Goal: Task Accomplishment & Management: Complete application form

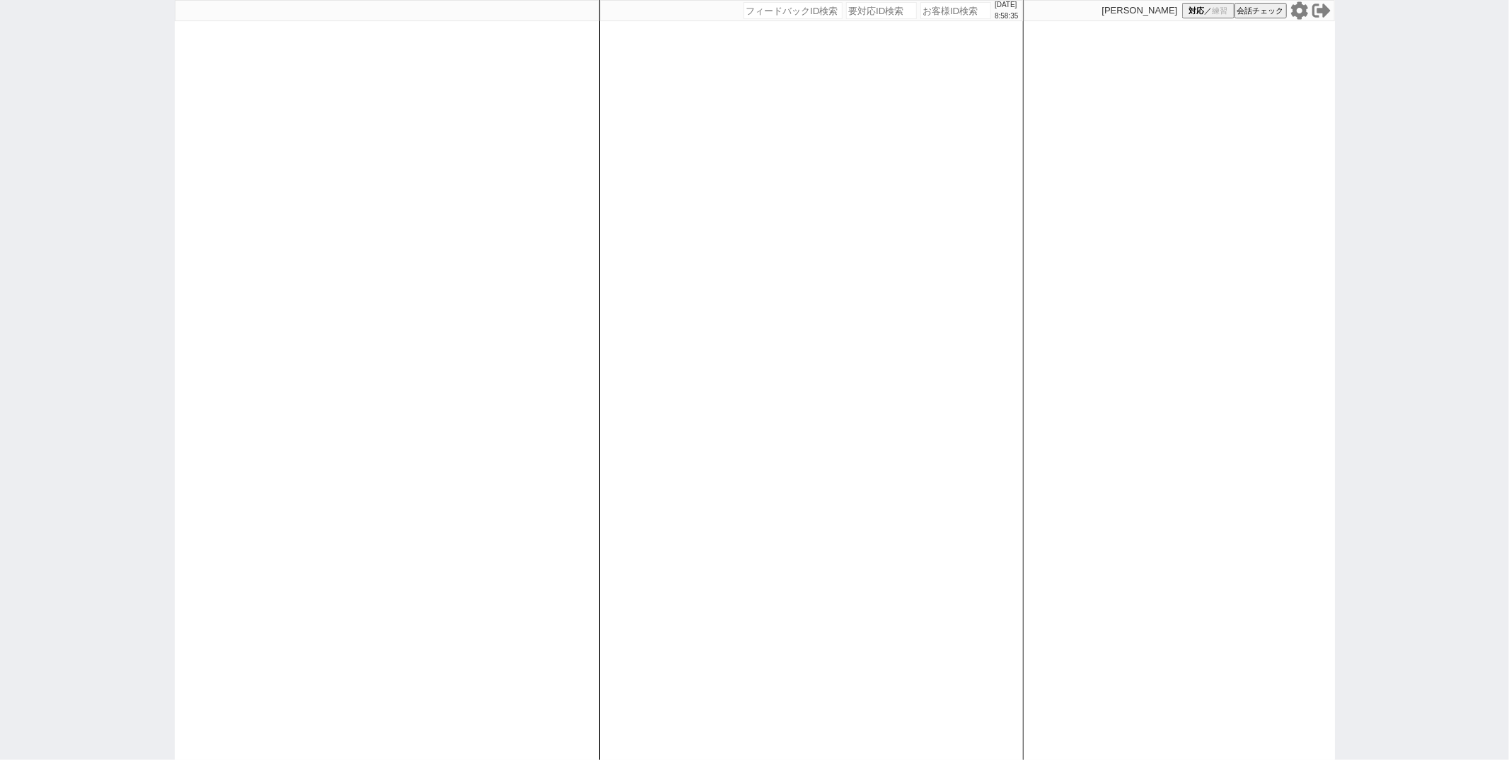
click at [694, 344] on div "[DATE] 8:58:35 候補物件を追加してしてください 紹介した物件一覧 他社物件を追加する 空室確認ページに追加・削除 紹介した物件一覧 他社物件を追…" at bounding box center [811, 380] width 424 height 760
click at [1300, 13] on icon at bounding box center [1298, 10] width 17 height 18
paste input "611727"
type input "611727"
select select
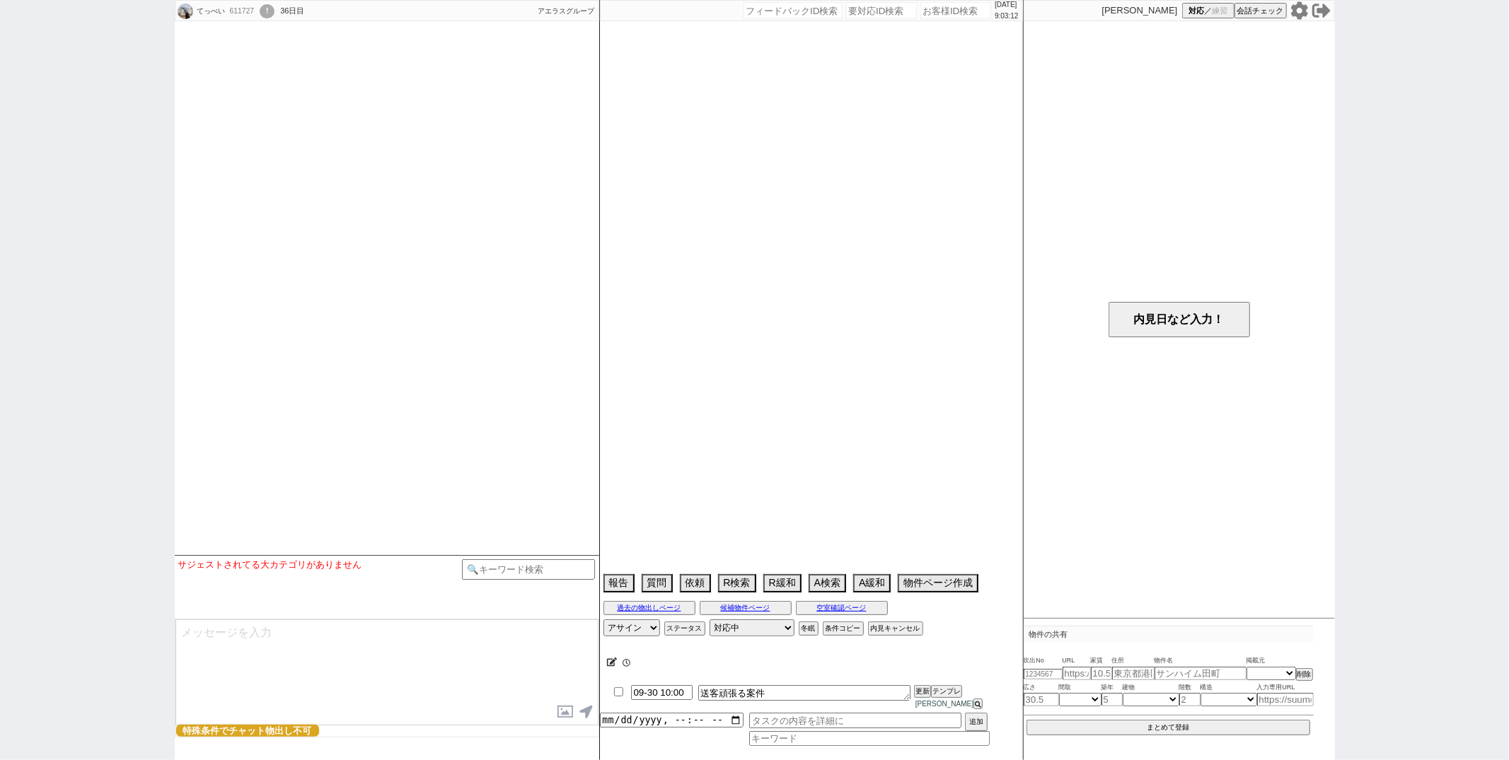
select select "15"
select select "0"
select select "14"
select select "57"
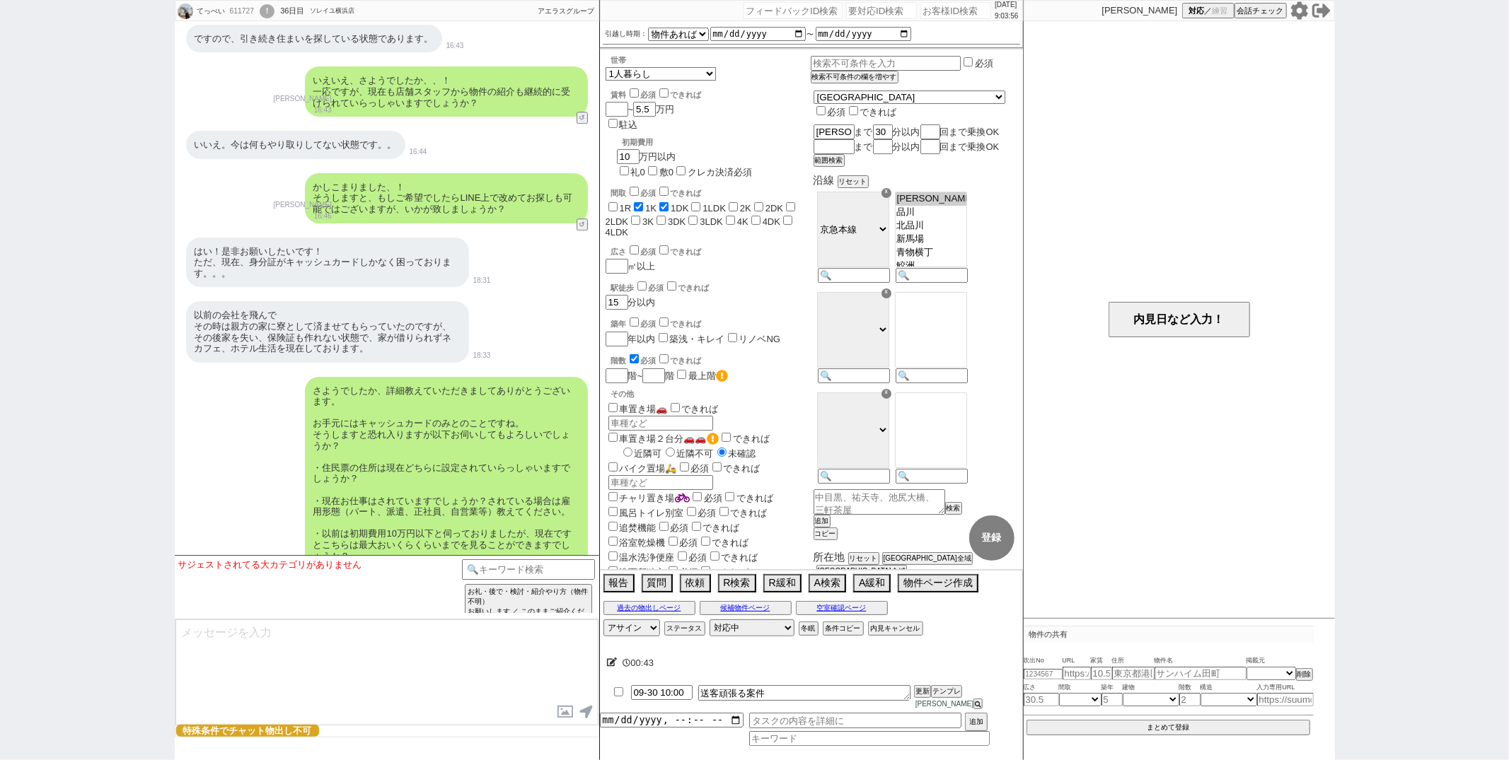
scroll to position [3760, 0]
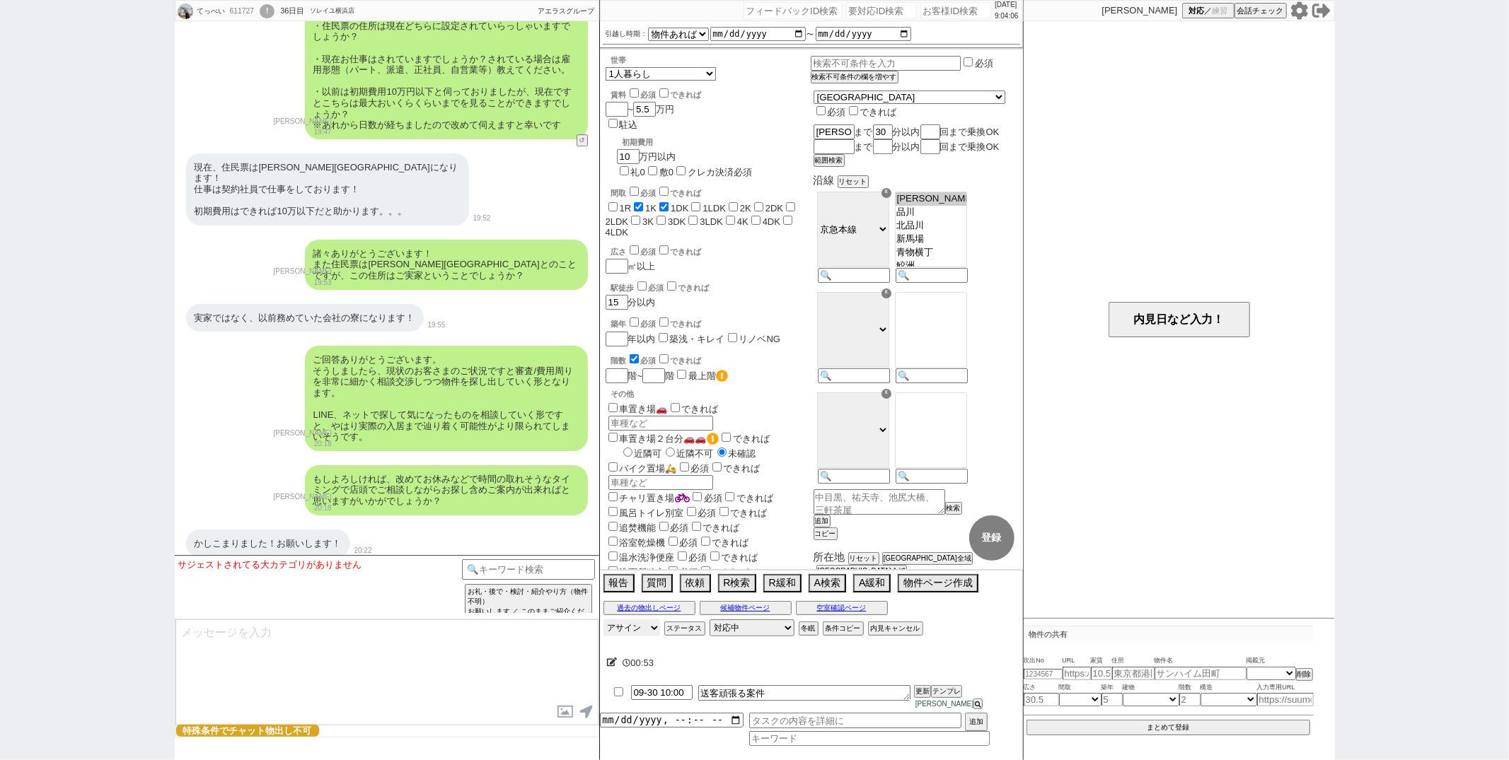
click at [647, 637] on select "アサイン" at bounding box center [631, 628] width 57 height 17
click at [798, 739] on input at bounding box center [869, 740] width 241 height 12
type input "特殊"
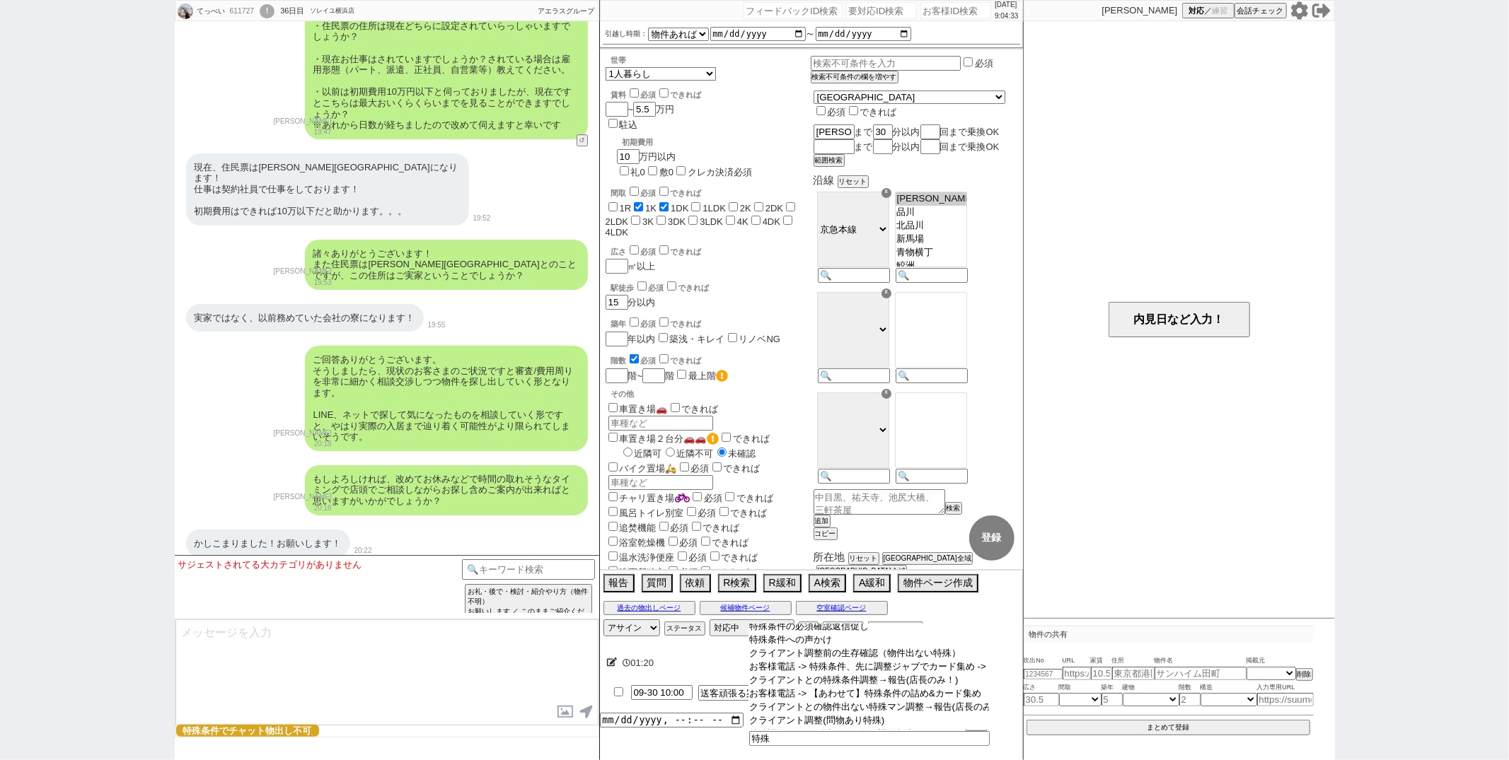
scroll to position [16, 0]
type input "クライアントとの特殊条件調整→報告(店長のみ！)"
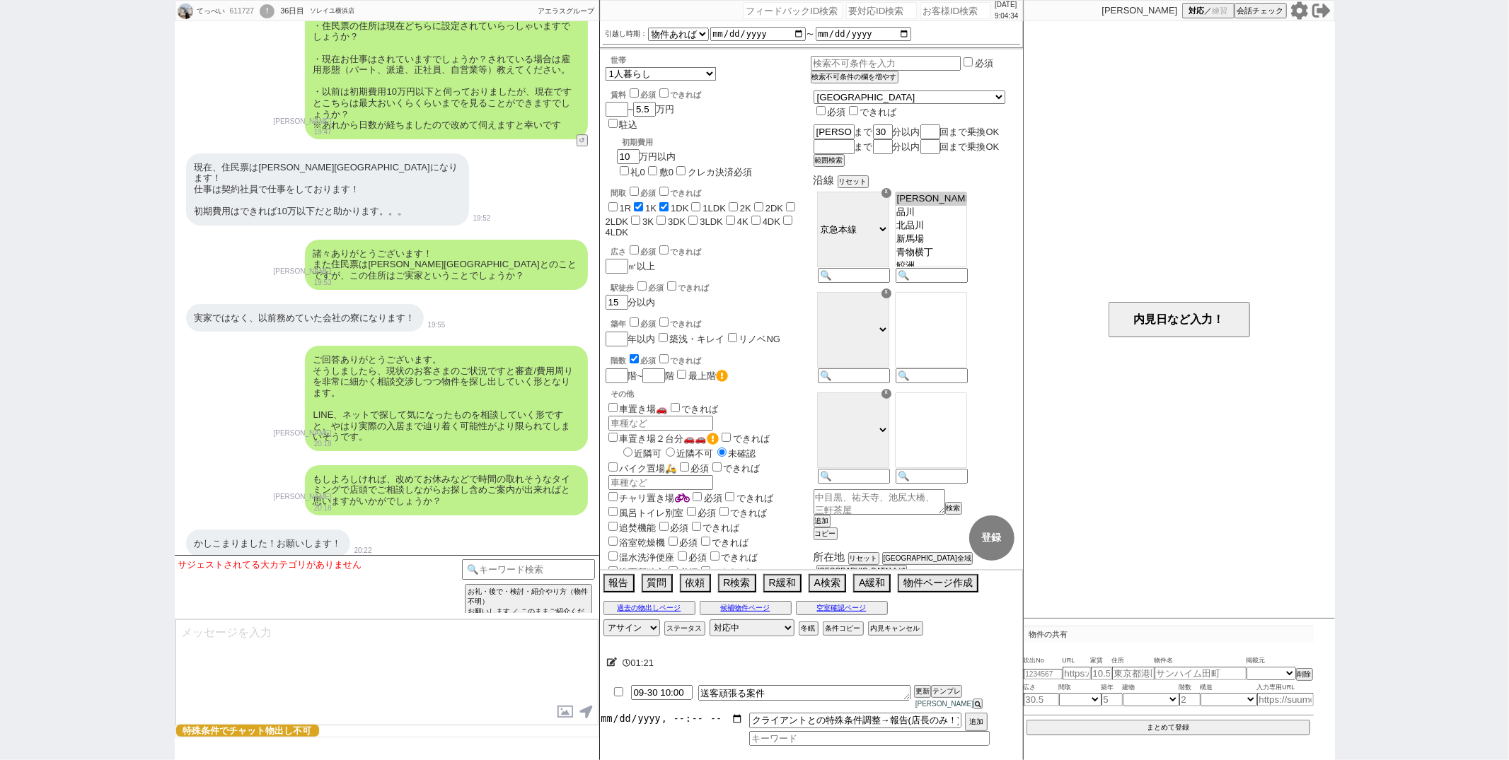
click at [664, 721] on input "datetime-local" at bounding box center [672, 719] width 144 height 12
click at [979, 724] on button "追加" at bounding box center [975, 724] width 20 height 16
type input "[DATE]T09:00"
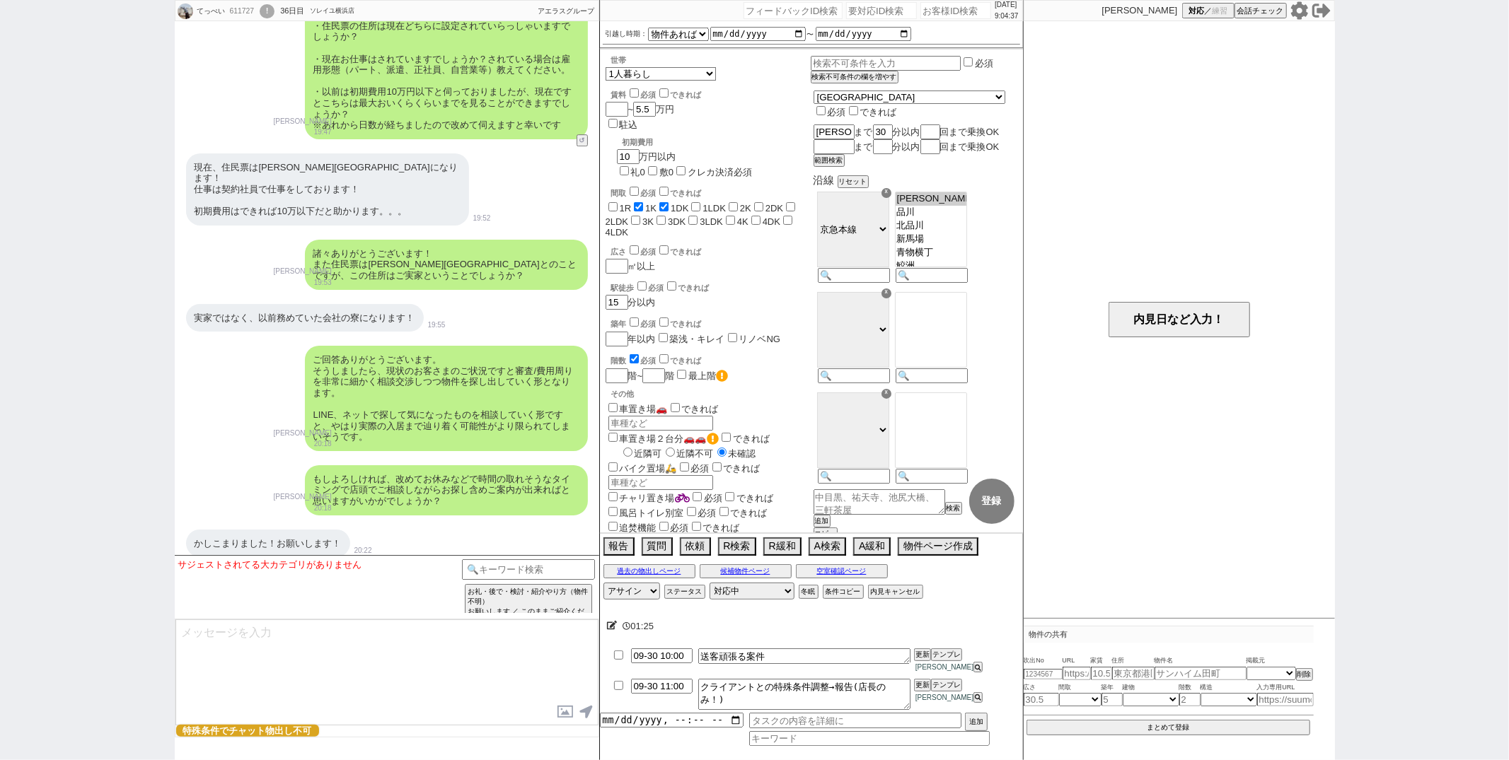
click at [613, 660] on input "checkbox" at bounding box center [618, 655] width 21 height 9
checkbox input "true"
click at [926, 660] on button "更新" at bounding box center [921, 655] width 14 height 10
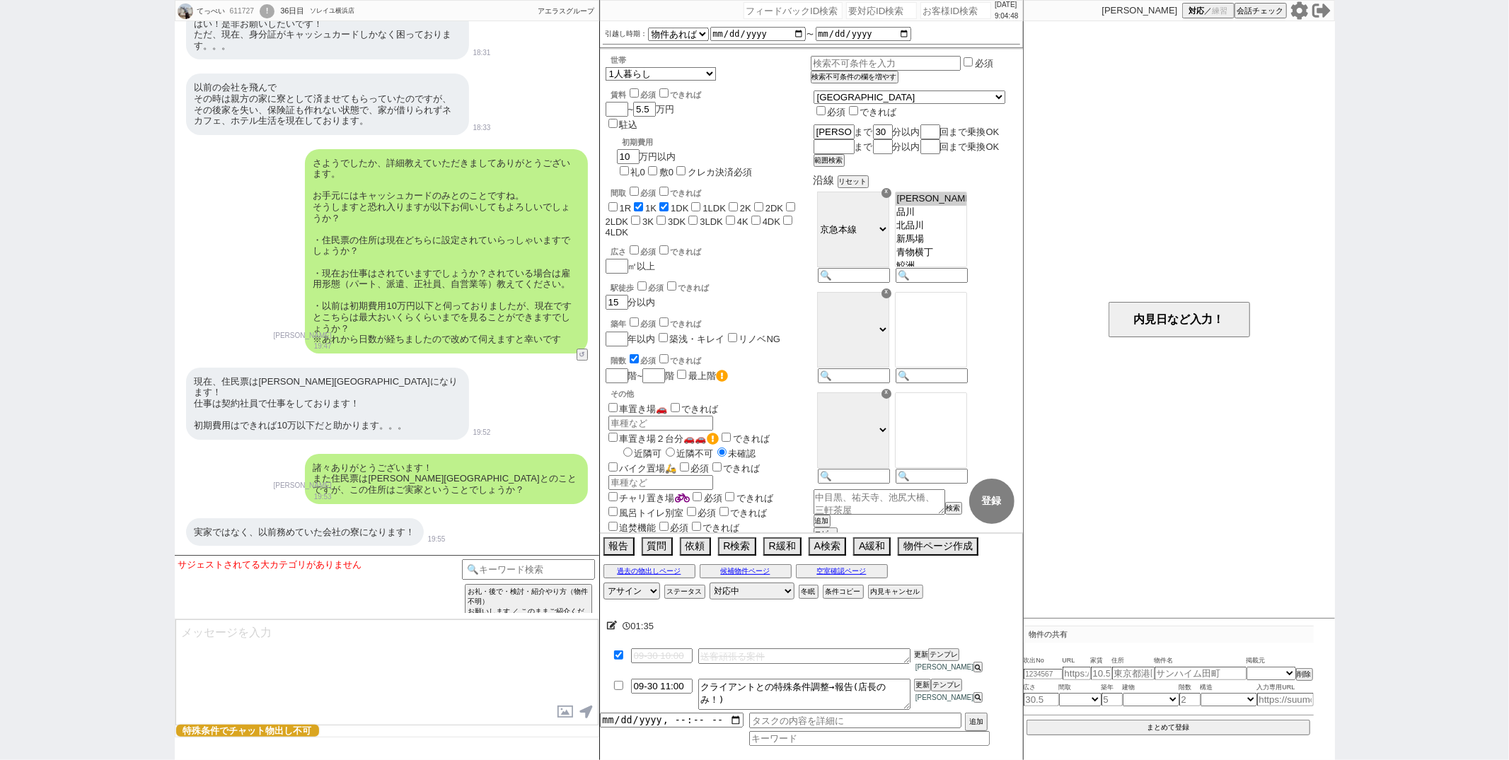
scroll to position [3760, 0]
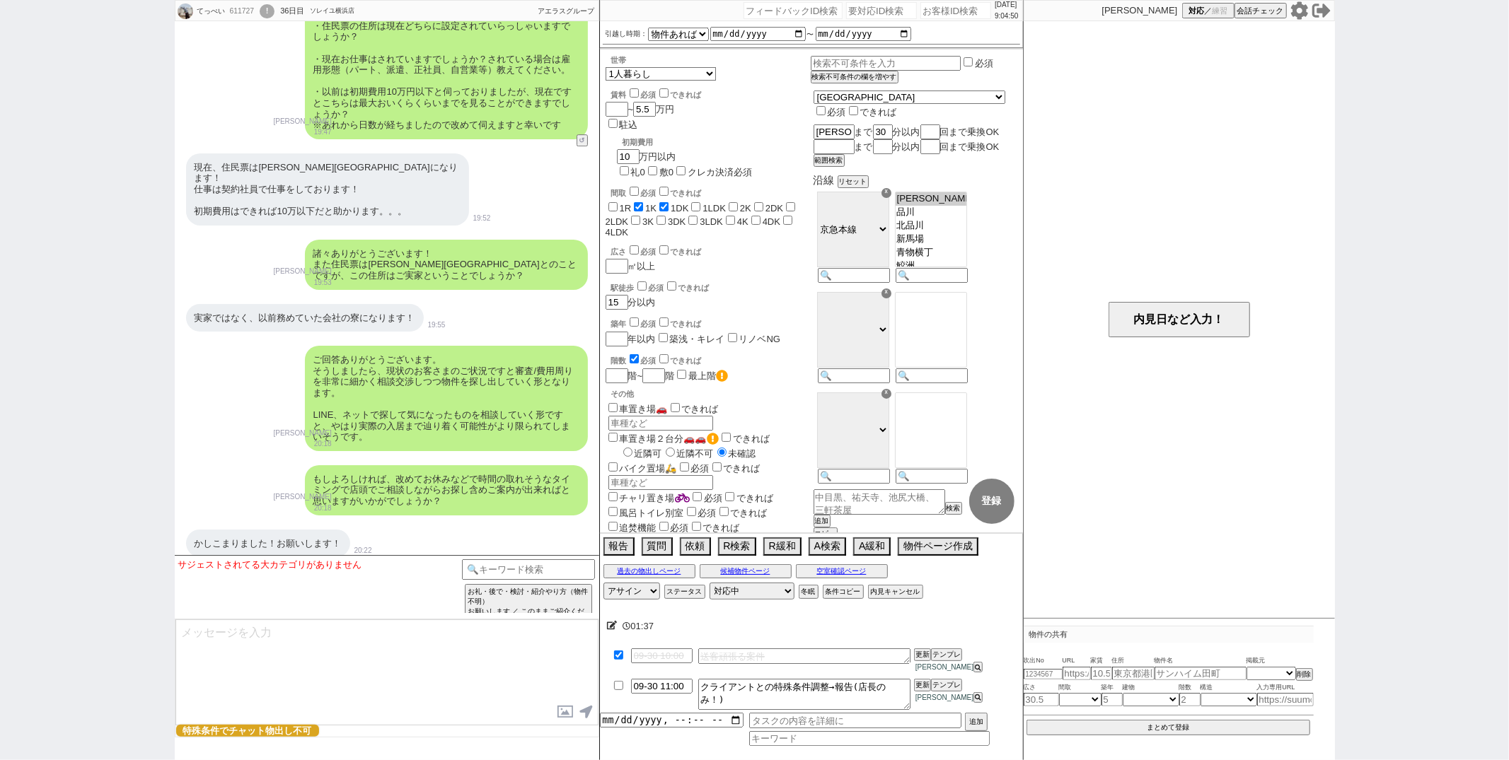
click at [276, 659] on textarea at bounding box center [386, 673] width 423 height 106
type textarea "ｇ"
type textarea "おはようございます。 昨晩はご希望ありがとうございます！ そうしますと直近ご都合のよろしいお日にち、お時間の方はいかがでしょうか？"
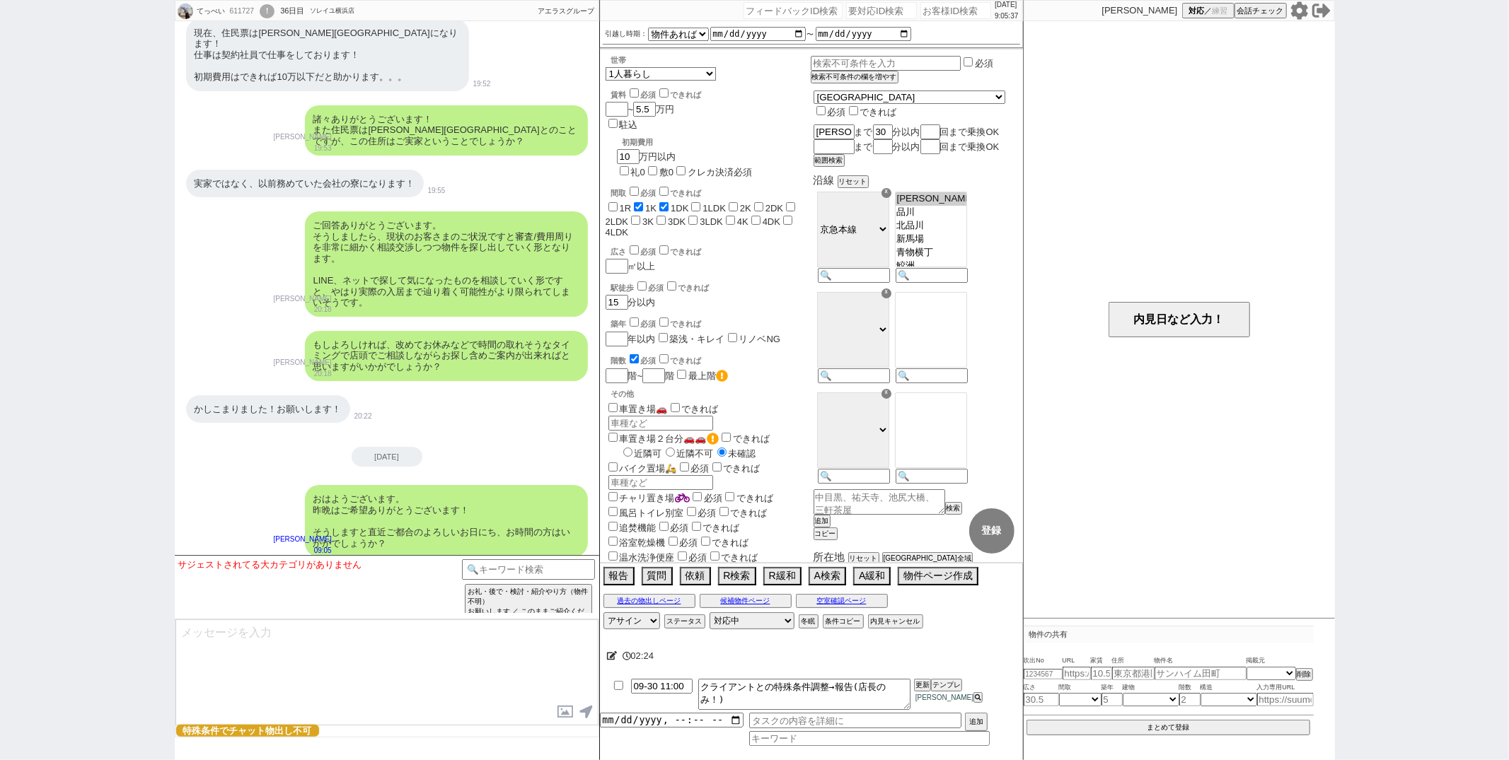
select select
click at [619, 684] on input "checkbox" at bounding box center [618, 685] width 21 height 9
checkbox input "true"
click at [927, 689] on button "更新" at bounding box center [921, 686] width 14 height 10
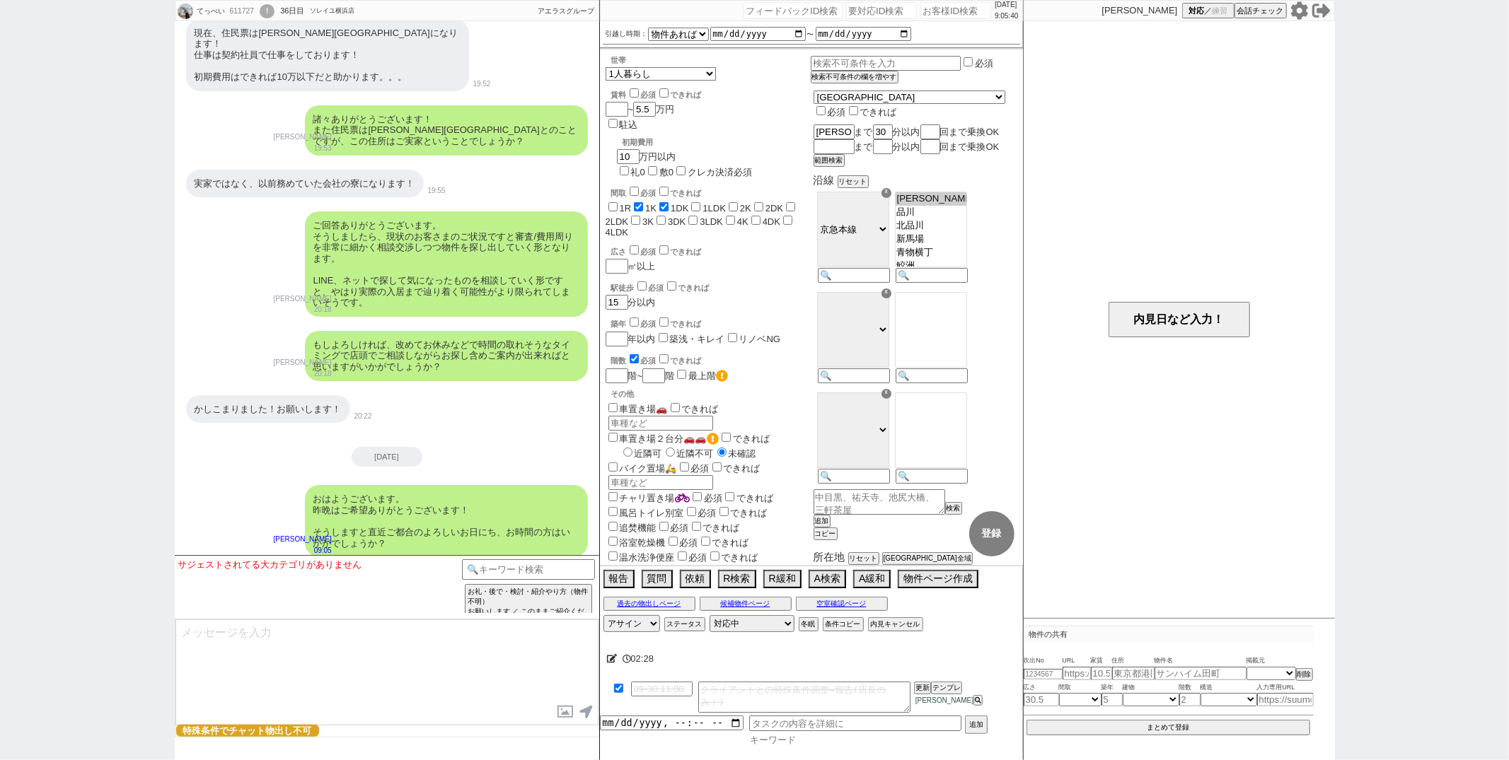
click at [822, 741] on input at bounding box center [869, 740] width 241 height 12
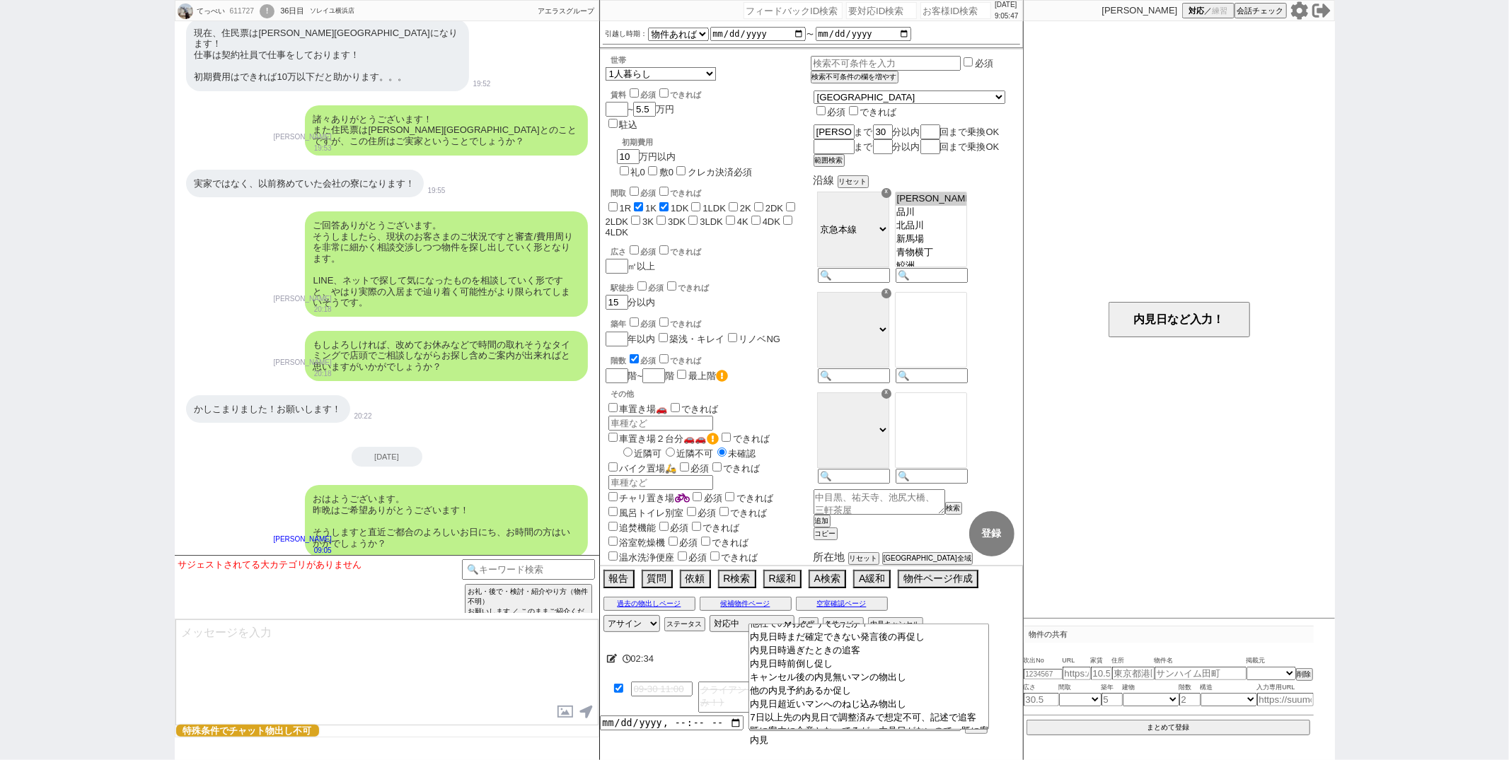
scroll to position [94, 0]
type input "内"
type input "日時"
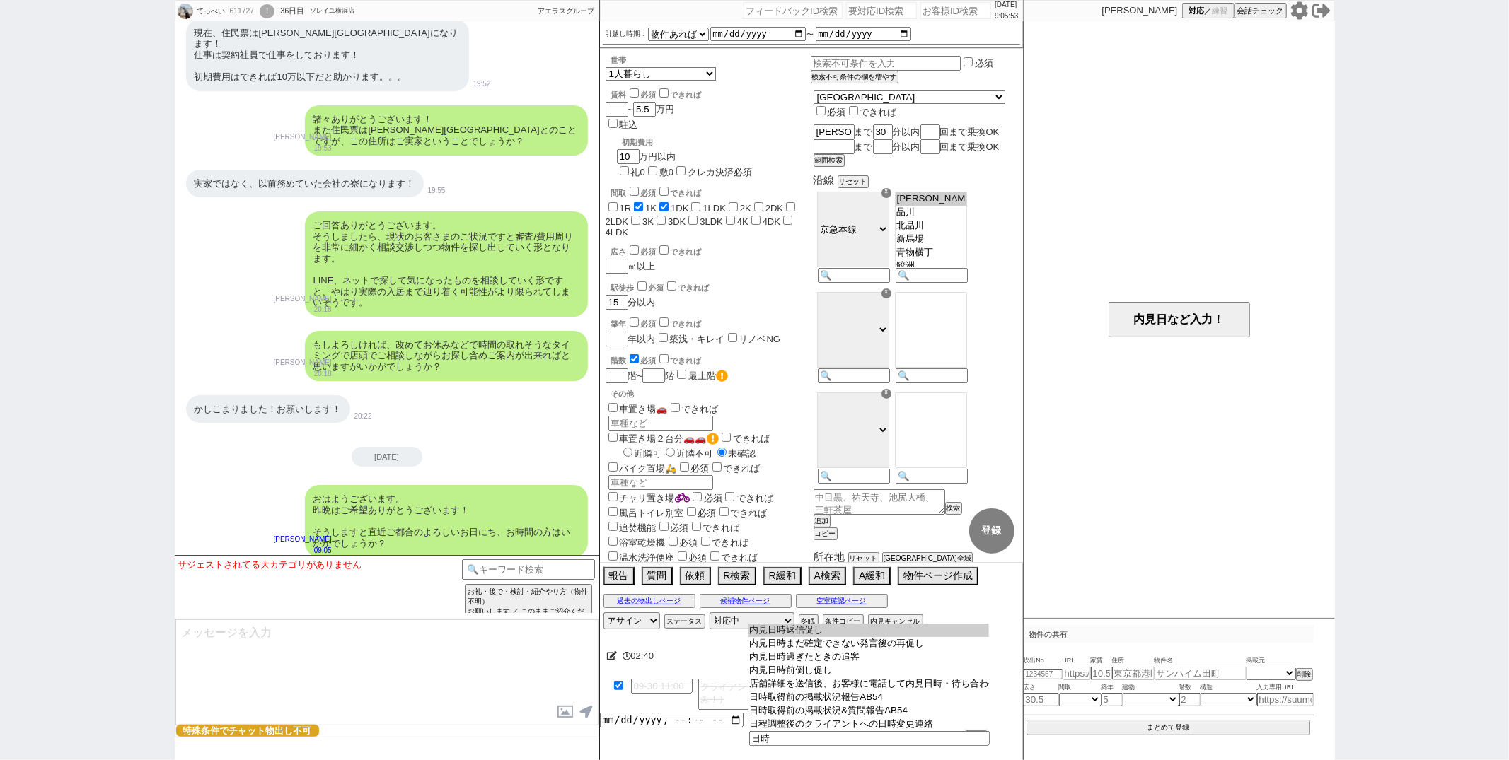
type input "内見日時返信促し"
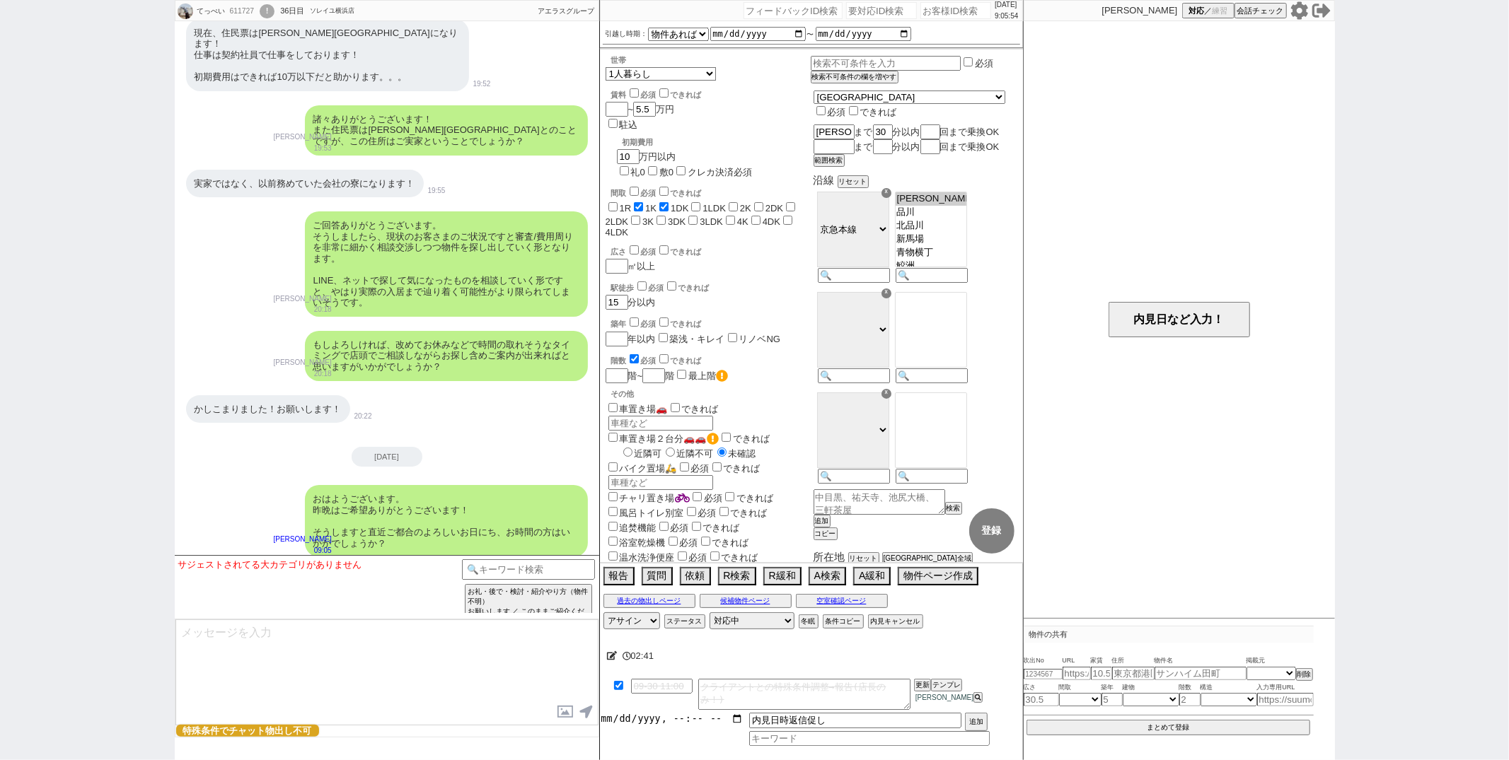
click at [648, 719] on input "datetime-local" at bounding box center [672, 719] width 144 height 12
click at [980, 717] on button "追加" at bounding box center [975, 724] width 20 height 16
type input "[DATE]T09:00"
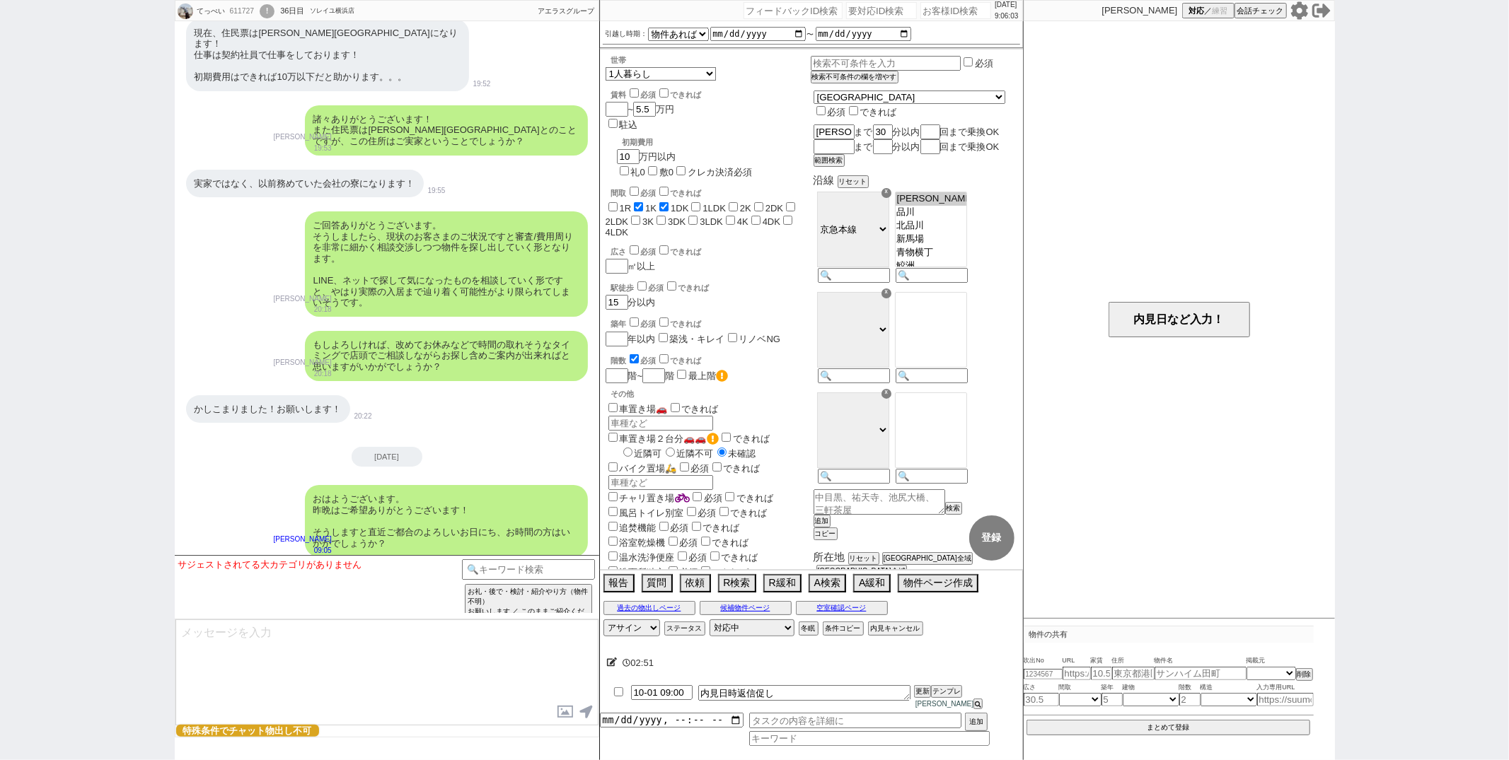
click at [513, 447] on div "[DATE]" at bounding box center [387, 457] width 424 height 20
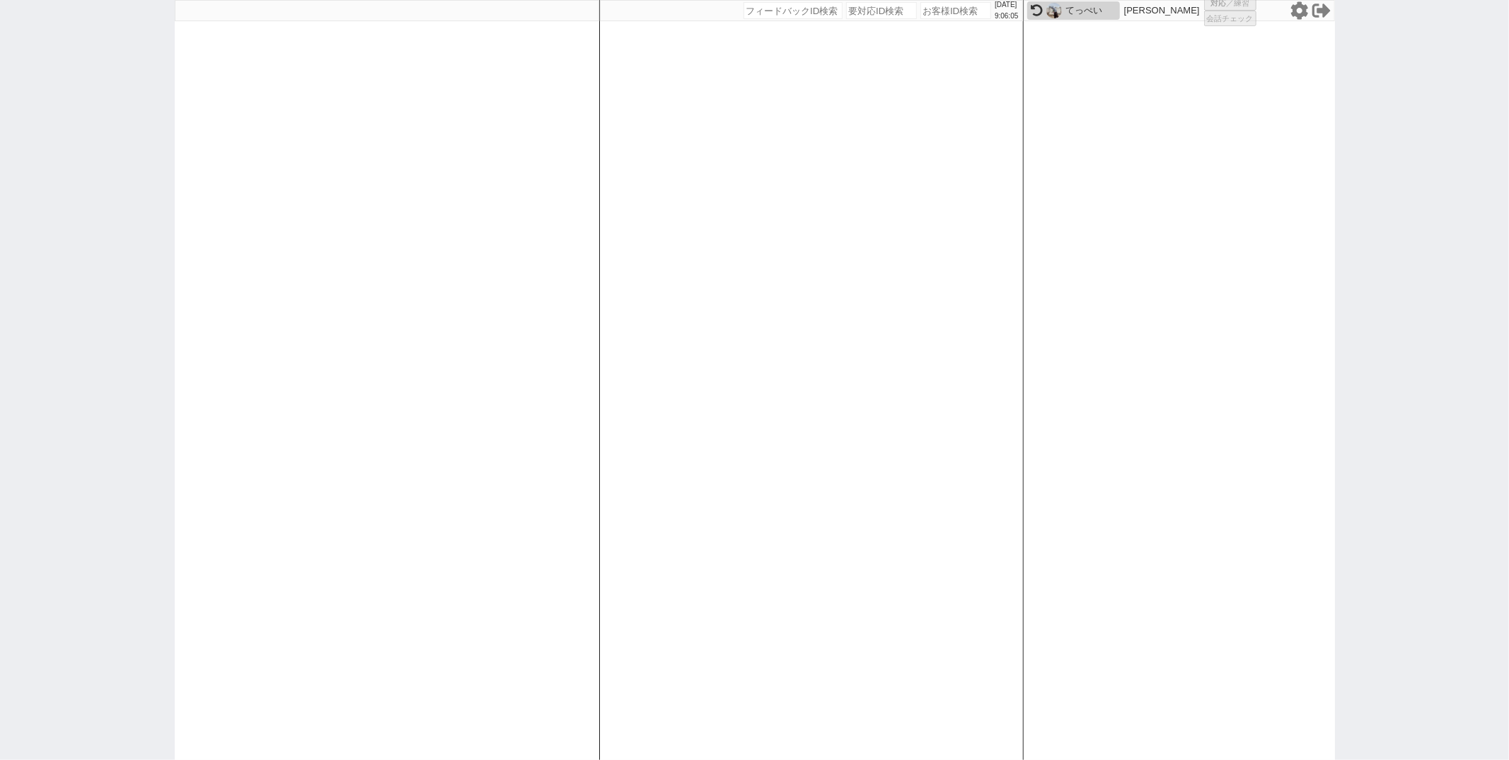
select select "1"
select select "2"
select select
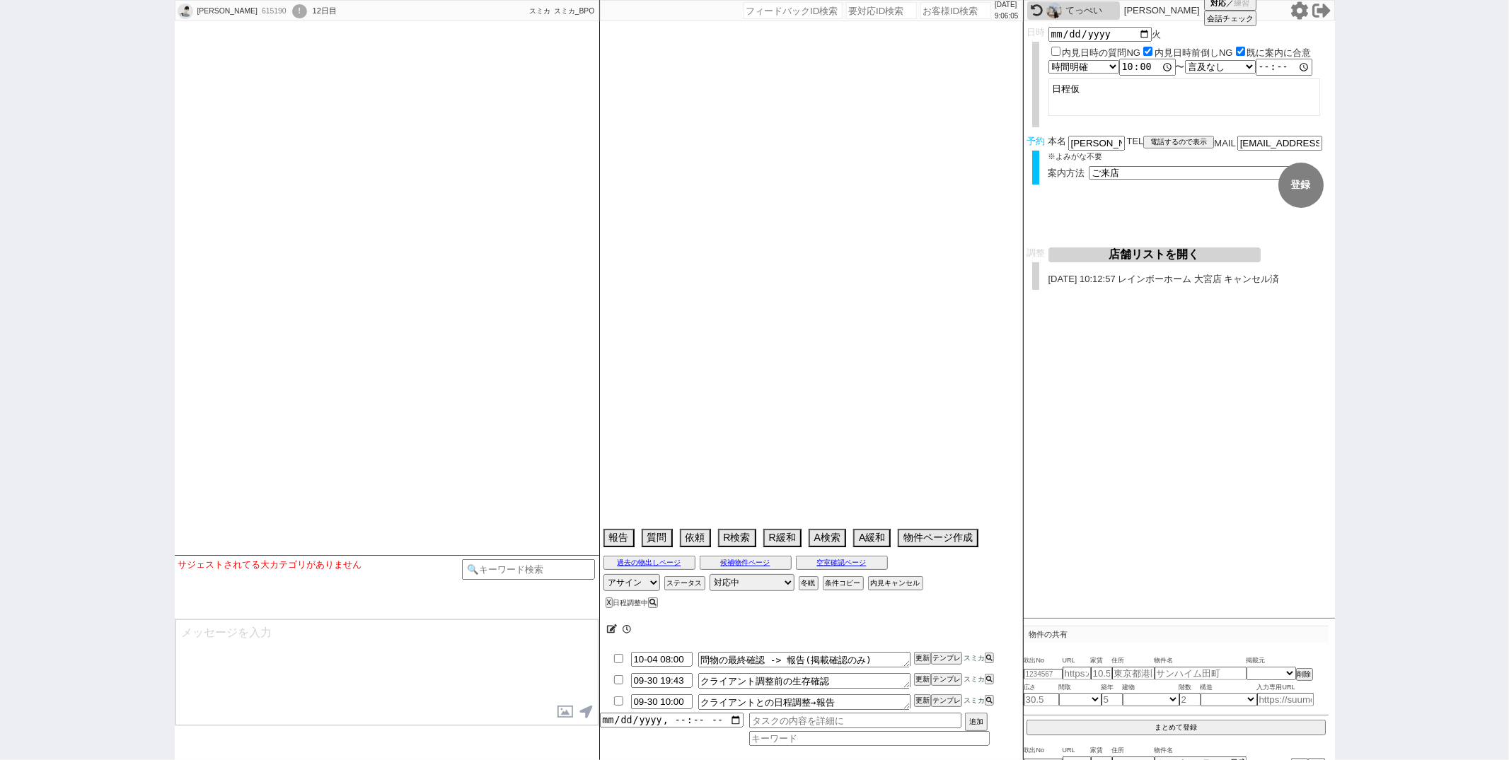
type textarea "当日までの予定なし"
select select "2026"
select select "7"
select select "37"
select select "0"
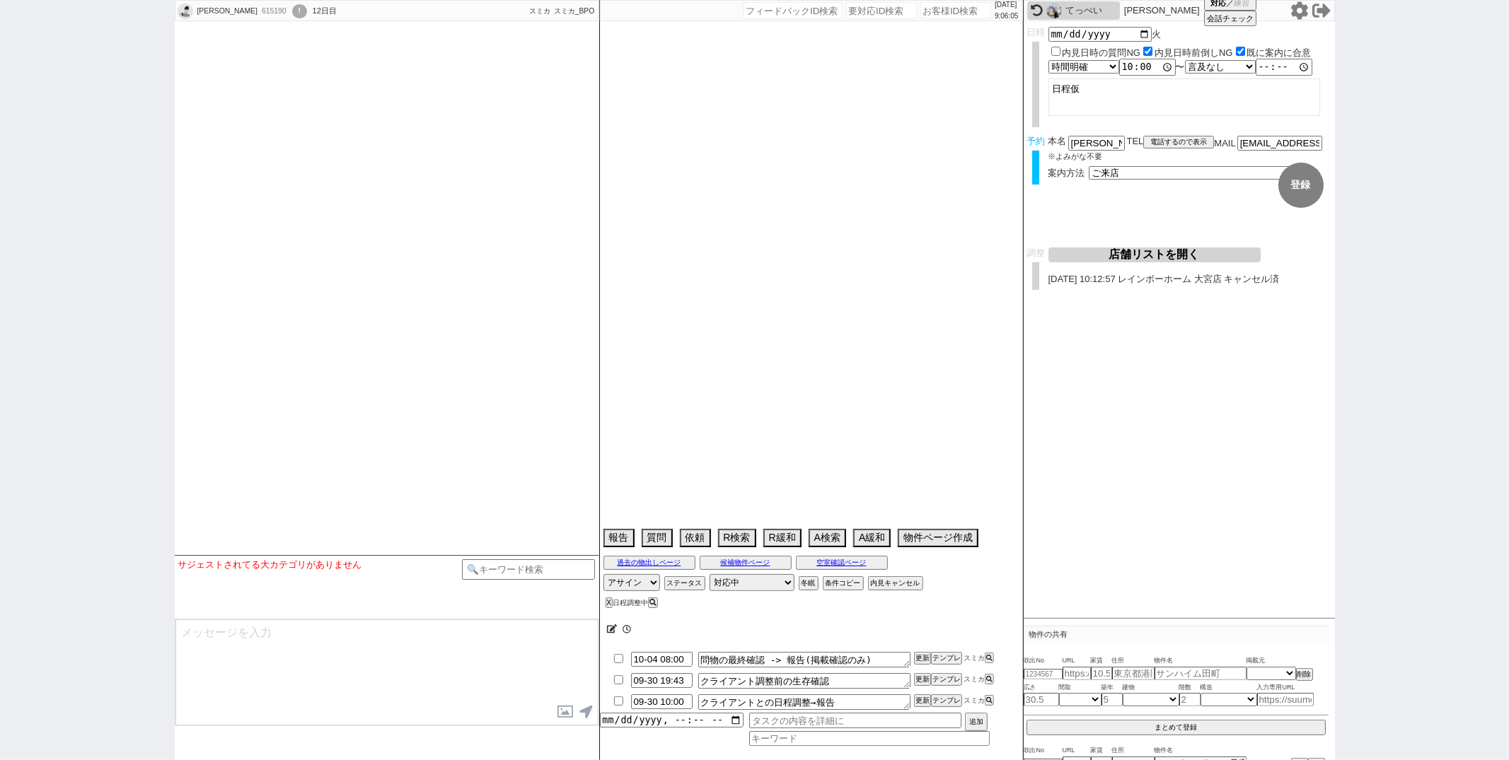
select select "11"
select select "121"
select select "2963"
select select "118"
select select "2943"
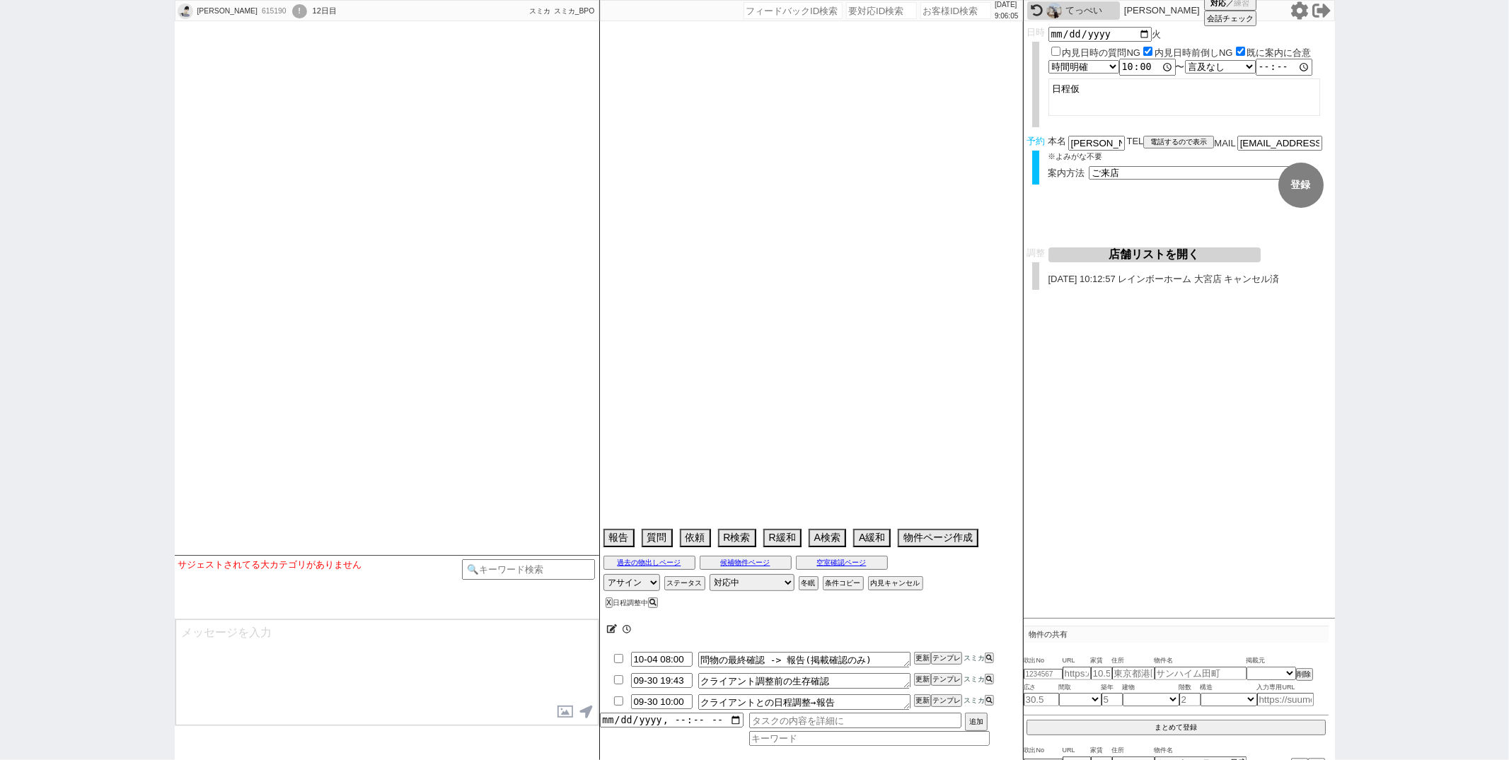
select select "9"
select select "330"
select select "8"
select select "295"
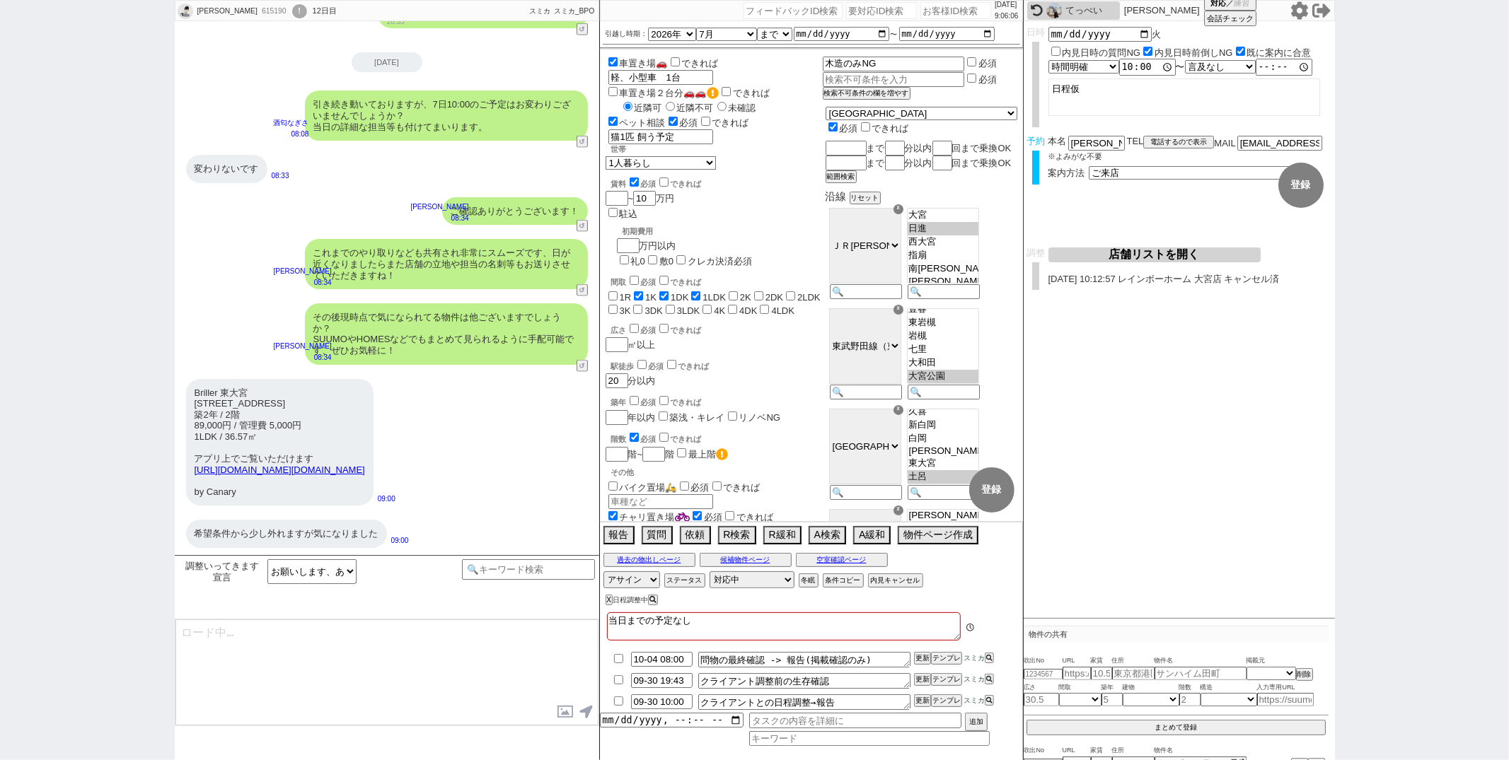
scroll to position [45, 0]
type textarea "はい！時期が時期というのもあり大変人気で完全予約制・枠が中々無いのでしっかり動いてまいりますね。"
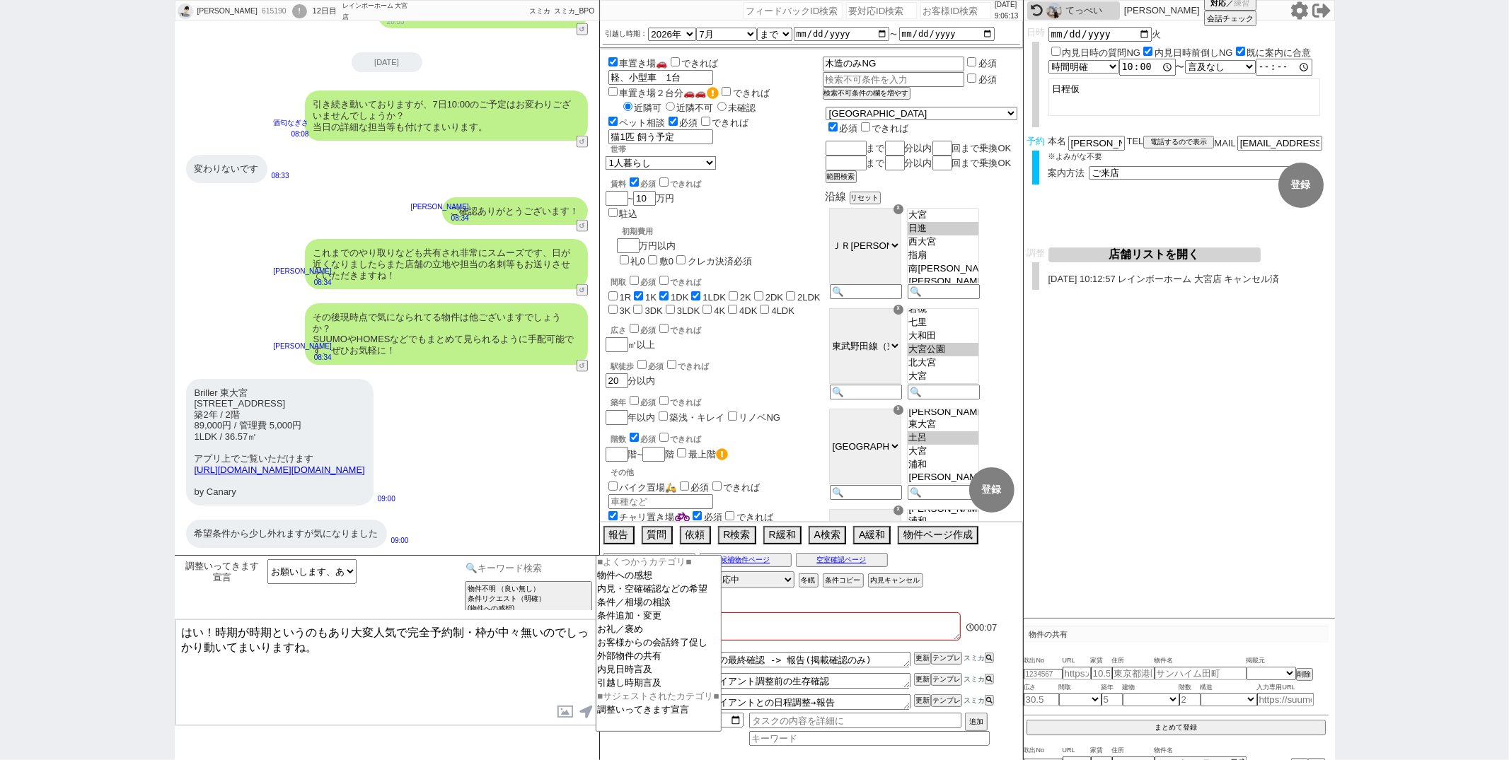
click at [509, 565] on input at bounding box center [529, 569] width 134 height 18
click at [684, 595] on option "内見・空確確認などの希望" at bounding box center [658, 589] width 125 height 13
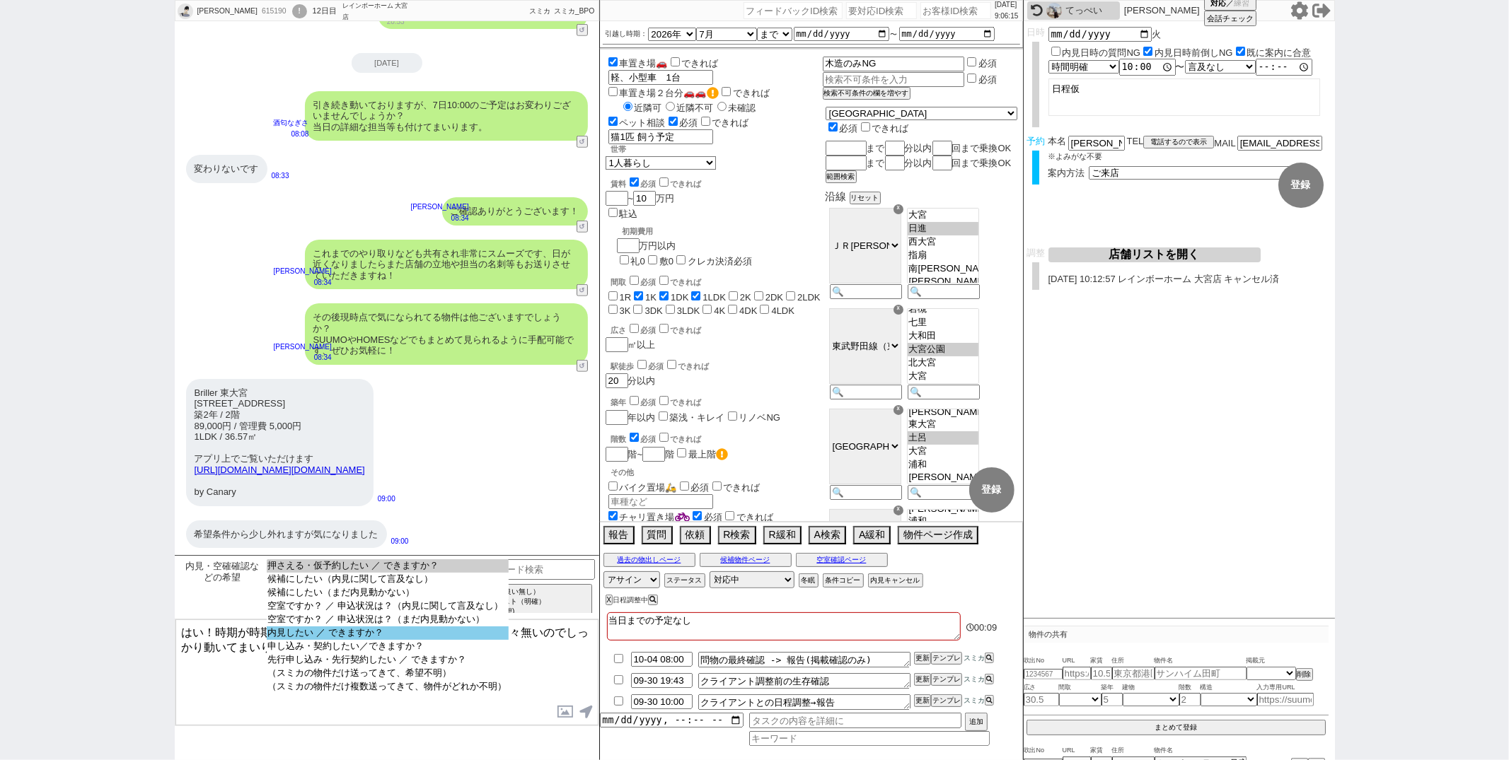
select select "内見したい ／ できますか？"
click at [444, 637] on option "内見したい ／ できますか？" at bounding box center [388, 633] width 242 height 13
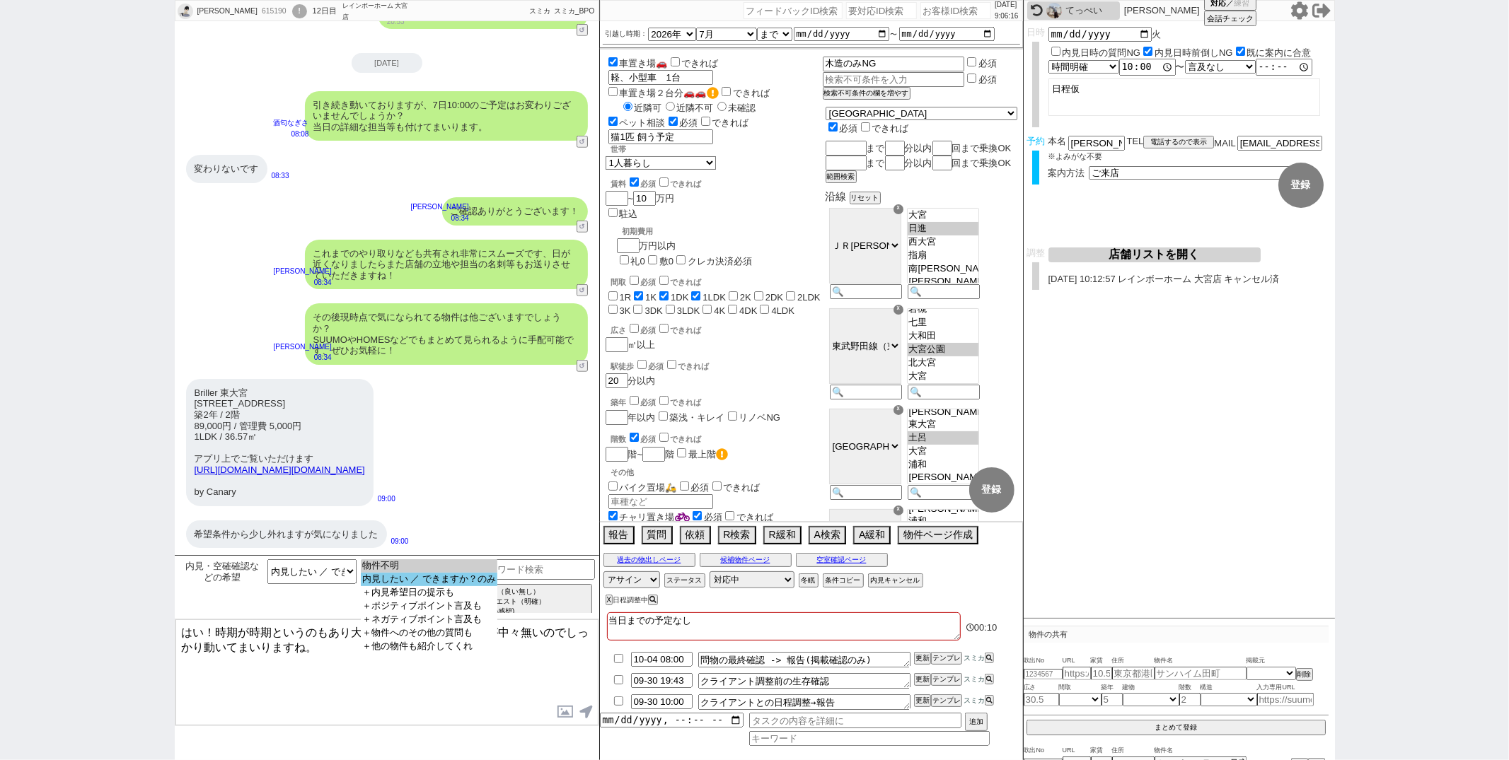
select select "内見したい ／ できますか？のみ"
click at [440, 581] on option "内見したい ／ できますか？のみ" at bounding box center [429, 579] width 137 height 13
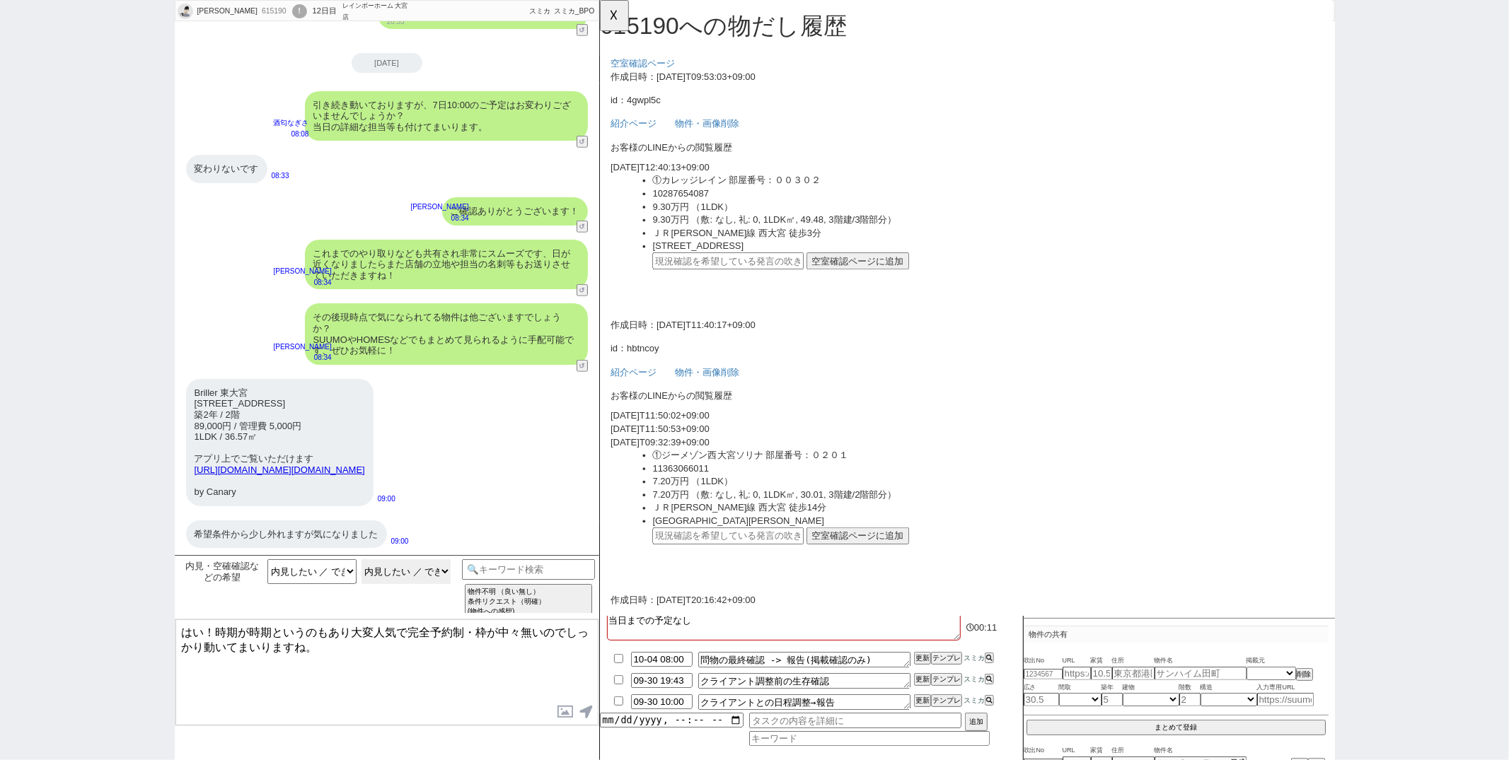
scroll to position [0, 0]
click at [610, 18] on button "☓" at bounding box center [613, 14] width 26 height 28
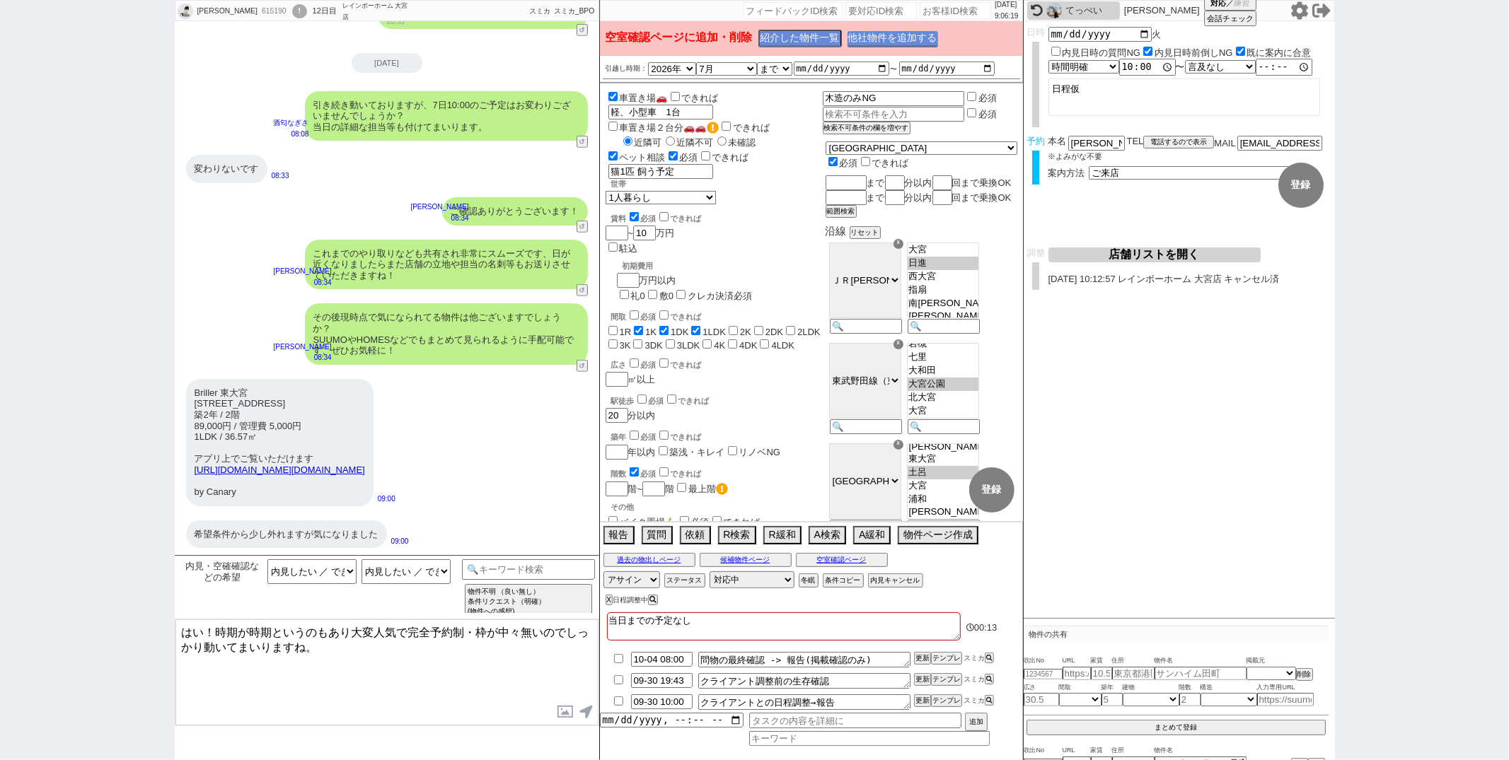
click at [888, 33] on button "他社物件を追加する" at bounding box center [892, 39] width 91 height 16
type input "37200869"
select select
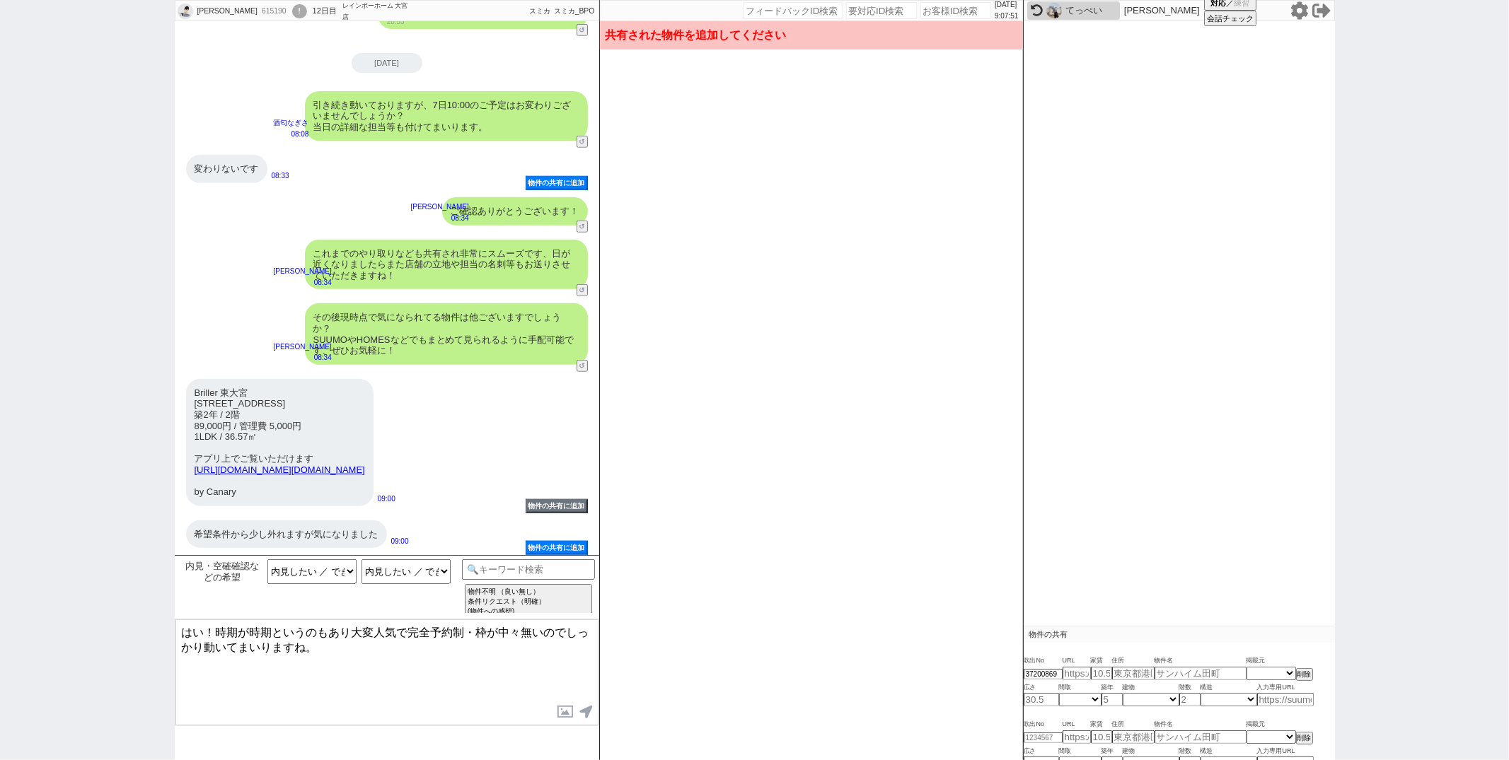
click at [313, 465] on link "[URL][DOMAIN_NAME][DOMAIN_NAME]" at bounding box center [280, 470] width 170 height 11
click at [1299, 702] on input at bounding box center [1285, 700] width 57 height 12
paste input "[URL][DOMAIN_NAME]"
type input "[URL][DOMAIN_NAME]"
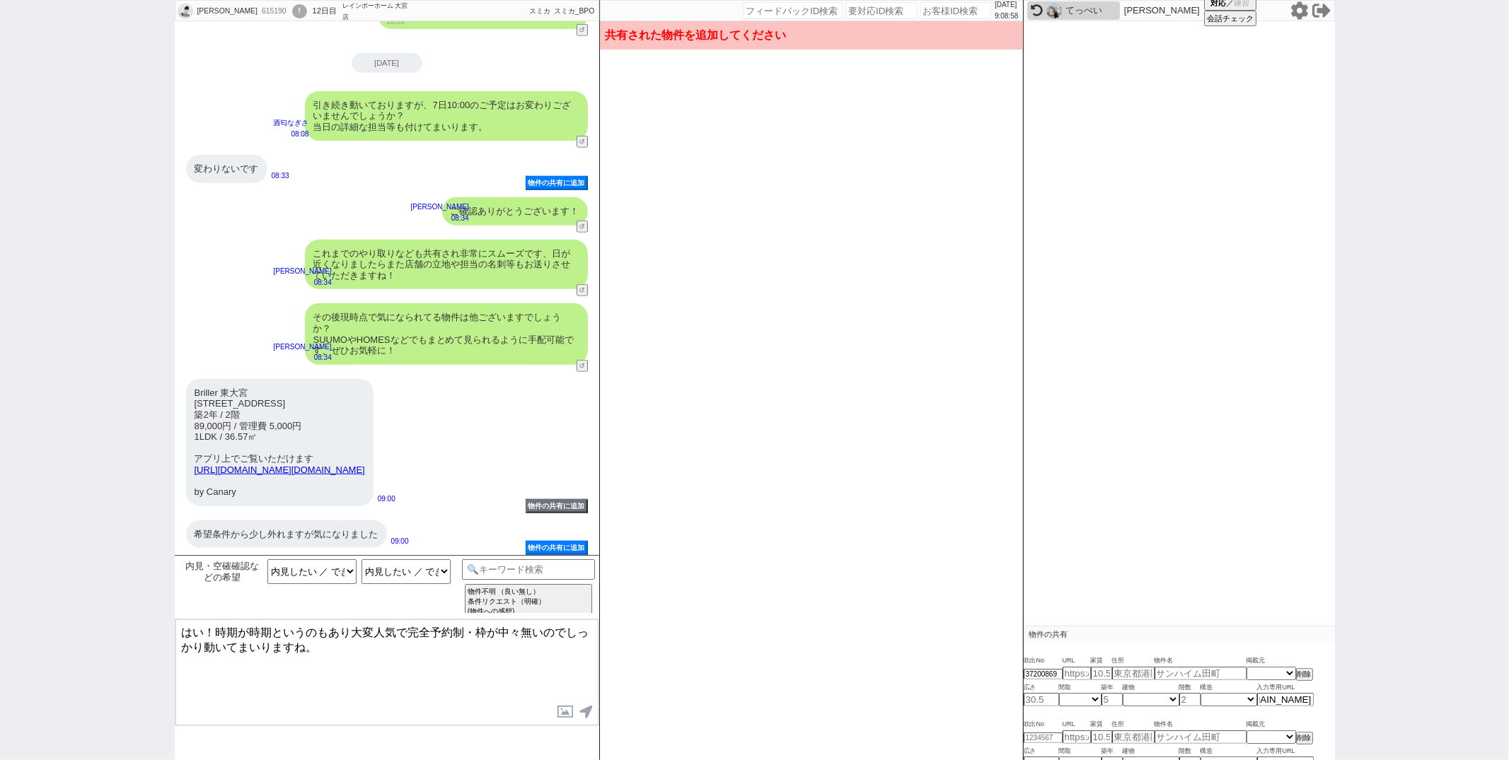
click at [1340, 703] on div "[PERSON_NAME] 615190 ! 0 12日目 レインボーホーム 大宮店 冬眠中 自社客 スミカ スミカ_BPO チャット全表示 [DATE] ご…" at bounding box center [754, 380] width 1509 height 760
type input "8.5"
type input "[STREET_ADDRESS]"
type input "Briller 東大宮"
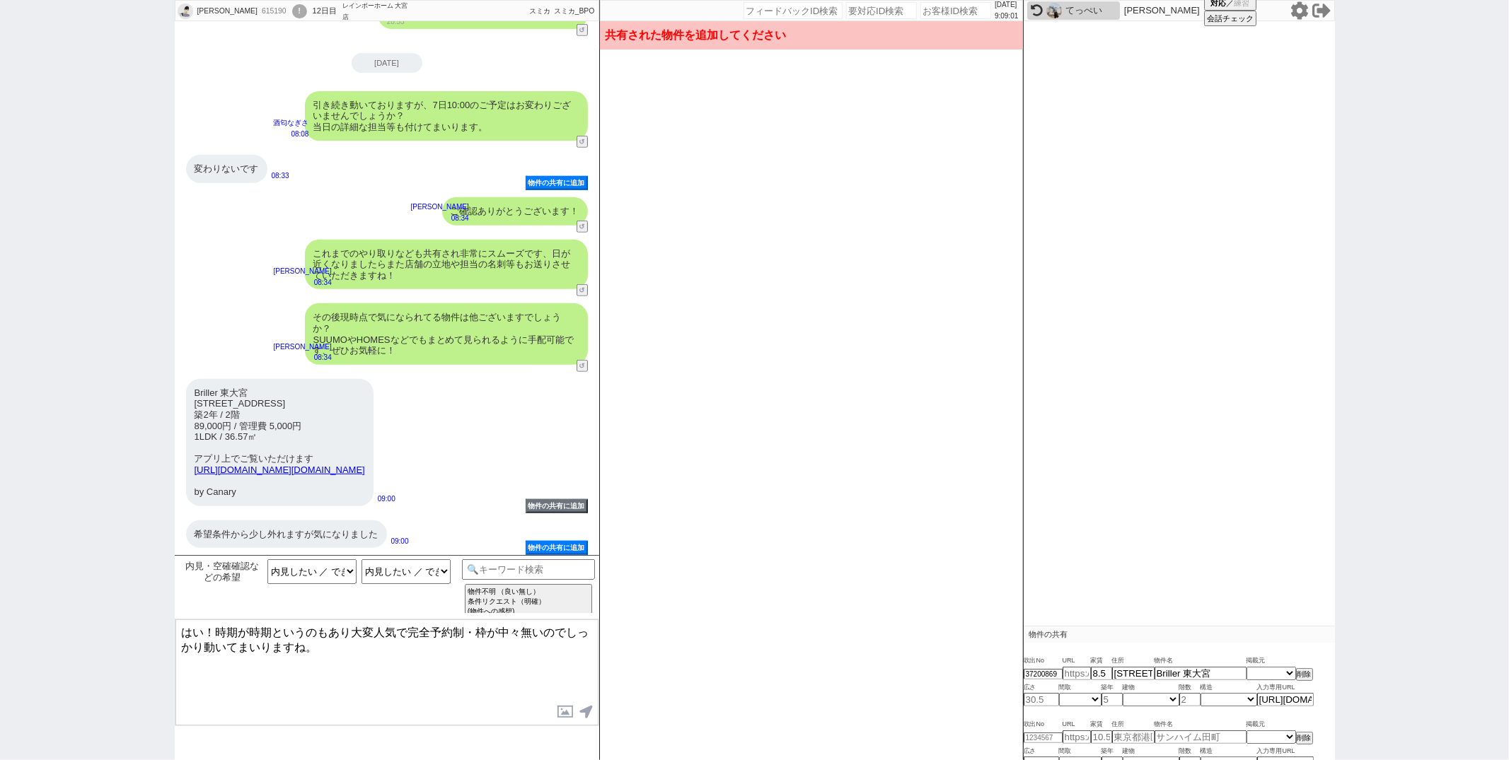
type input "36.57"
select select "3"
type input "2"
select select "1"
type input "1"
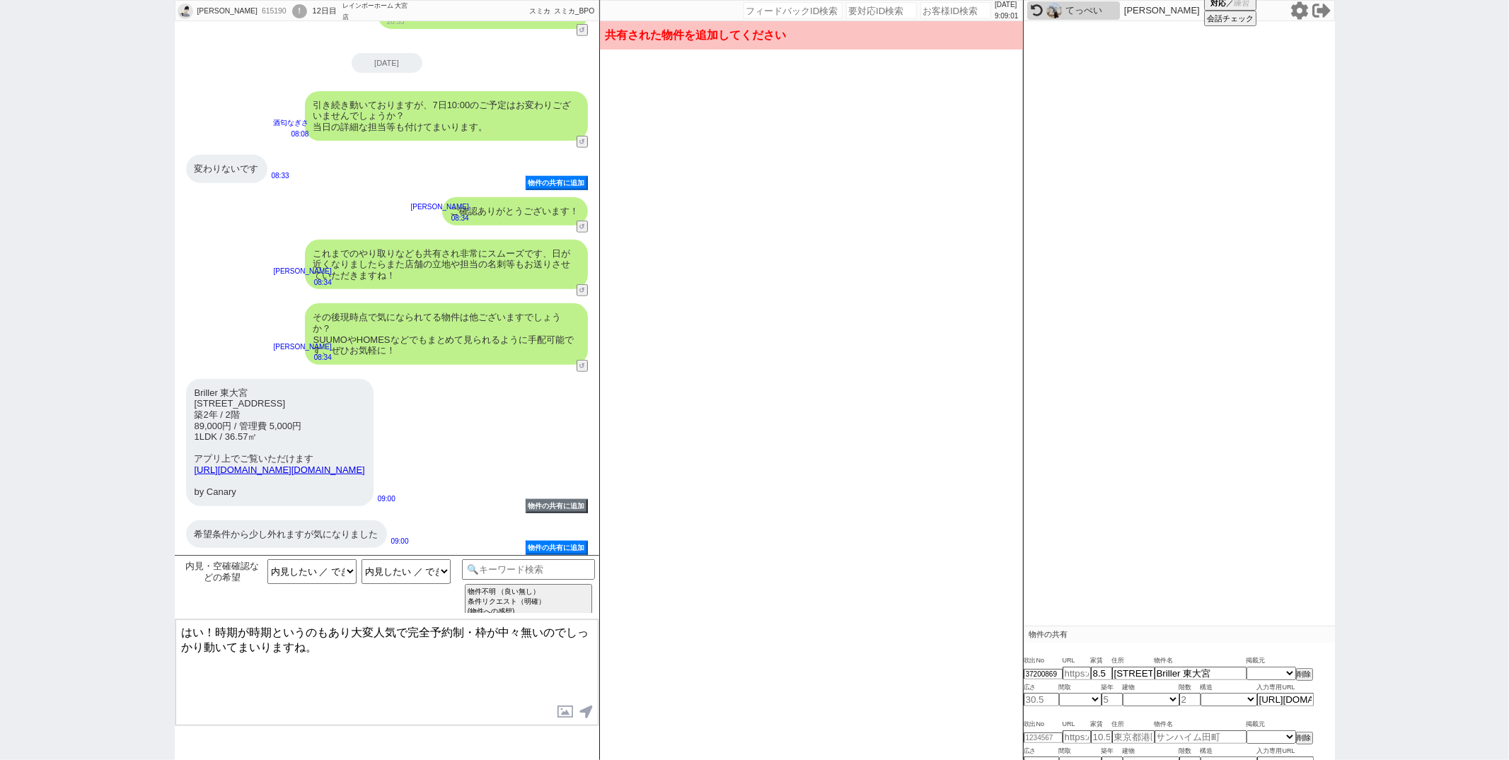
select select "8"
click at [1190, 700] on input "1" at bounding box center [1189, 700] width 21 height 12
type input "2"
click at [1262, 671] on select "掲載元 SUUMO HOMEs sumaity yahoo goo at home smocca nifty chintai goodrooms r-stor…" at bounding box center [1271, 674] width 50 height 12
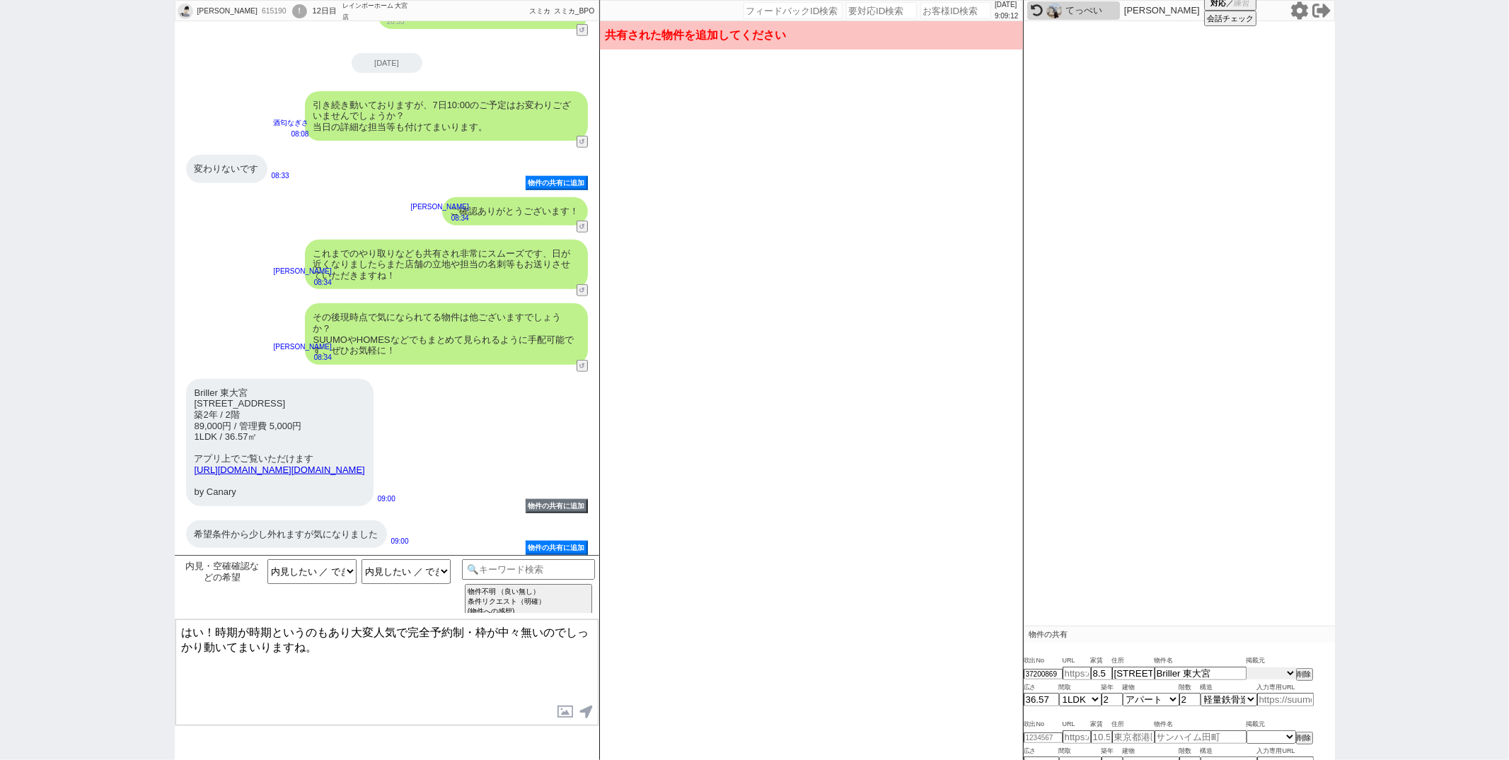
select select "18"
click at [1246, 668] on select "掲載元 SUUMO HOMEs sumaity yahoo goo at home smocca nifty chintai goodrooms r-stor…" at bounding box center [1271, 674] width 50 height 12
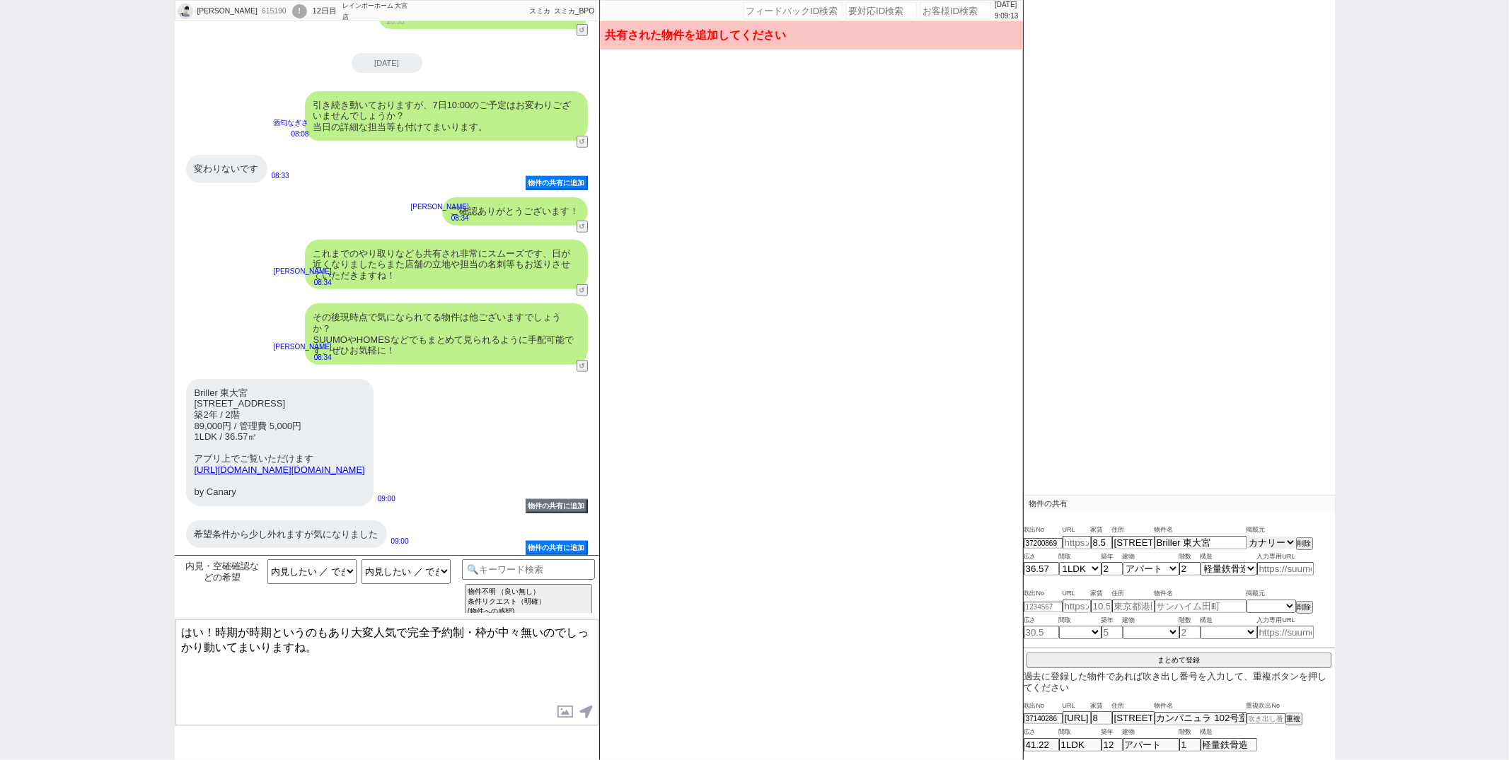
scroll to position [154, 0]
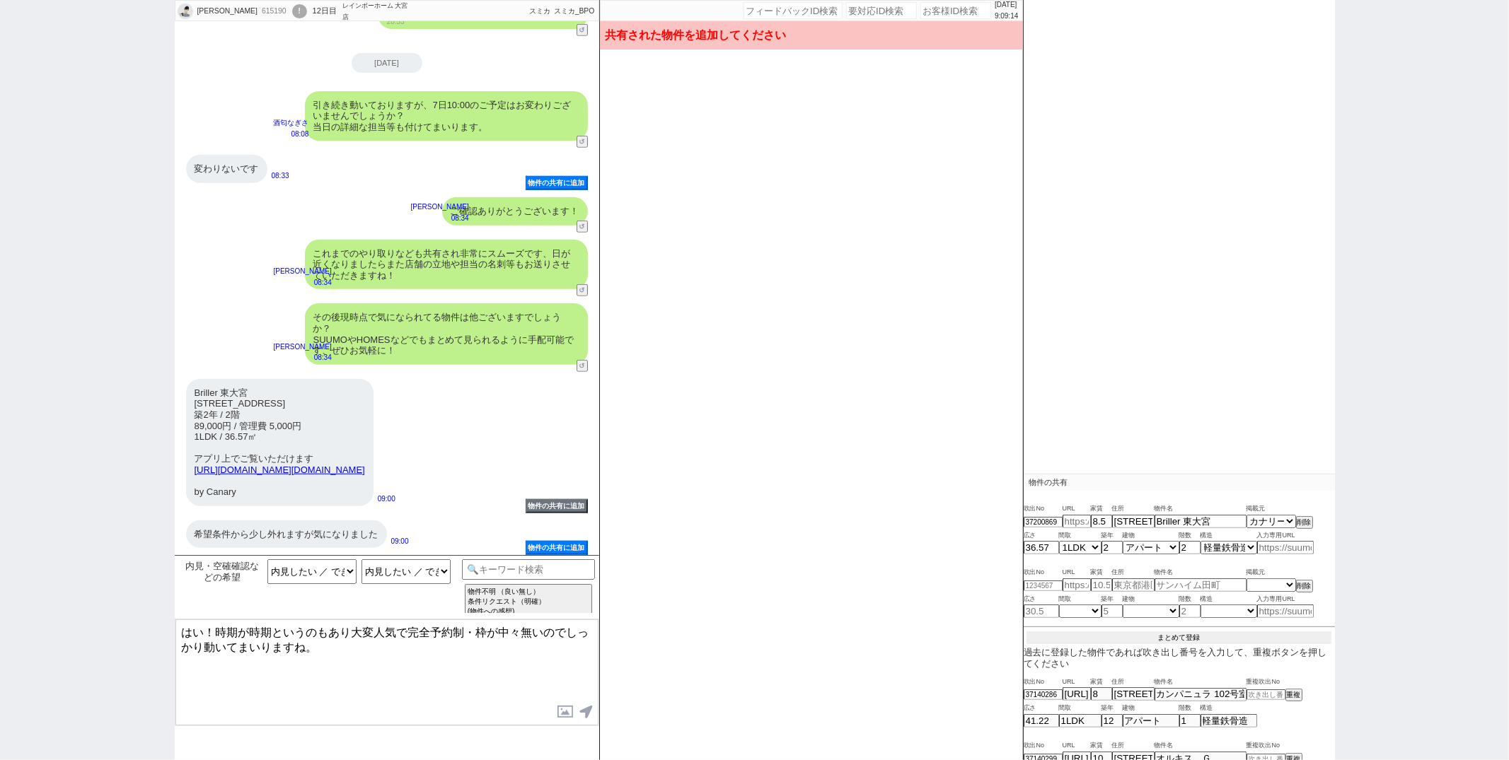
click at [1165, 635] on button "まとめて登録" at bounding box center [1178, 638] width 305 height 13
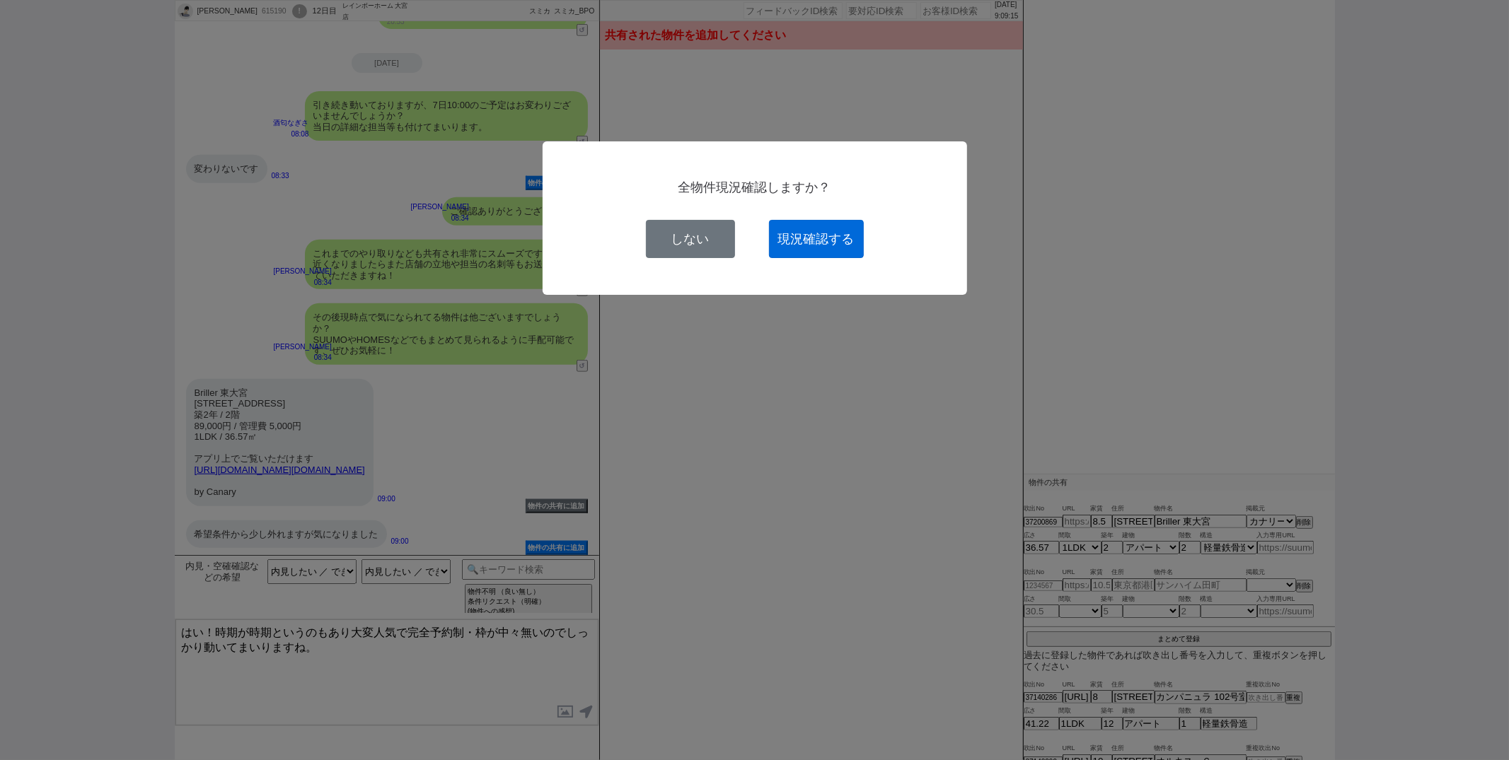
click at [818, 229] on button "現況確認する" at bounding box center [816, 239] width 95 height 38
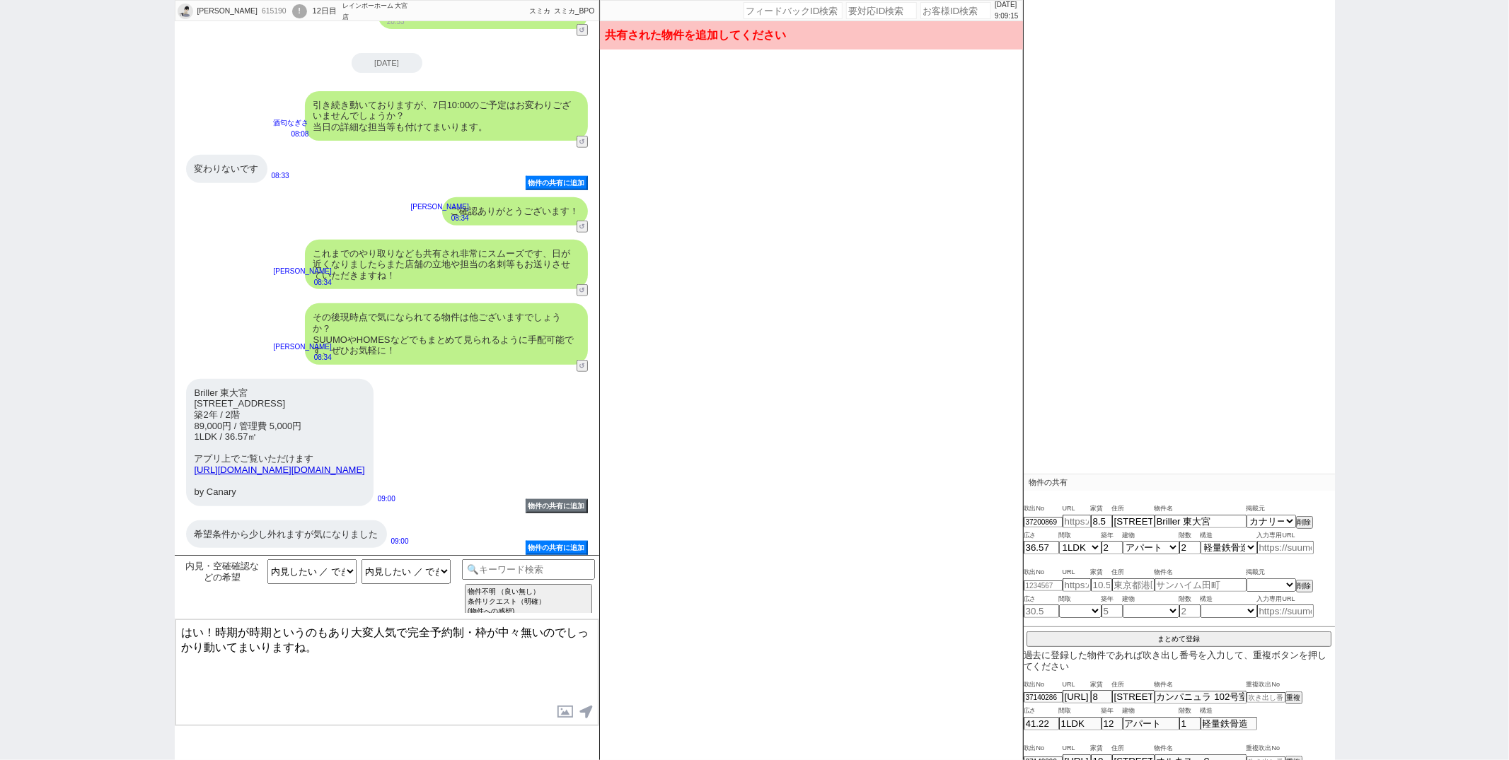
select select
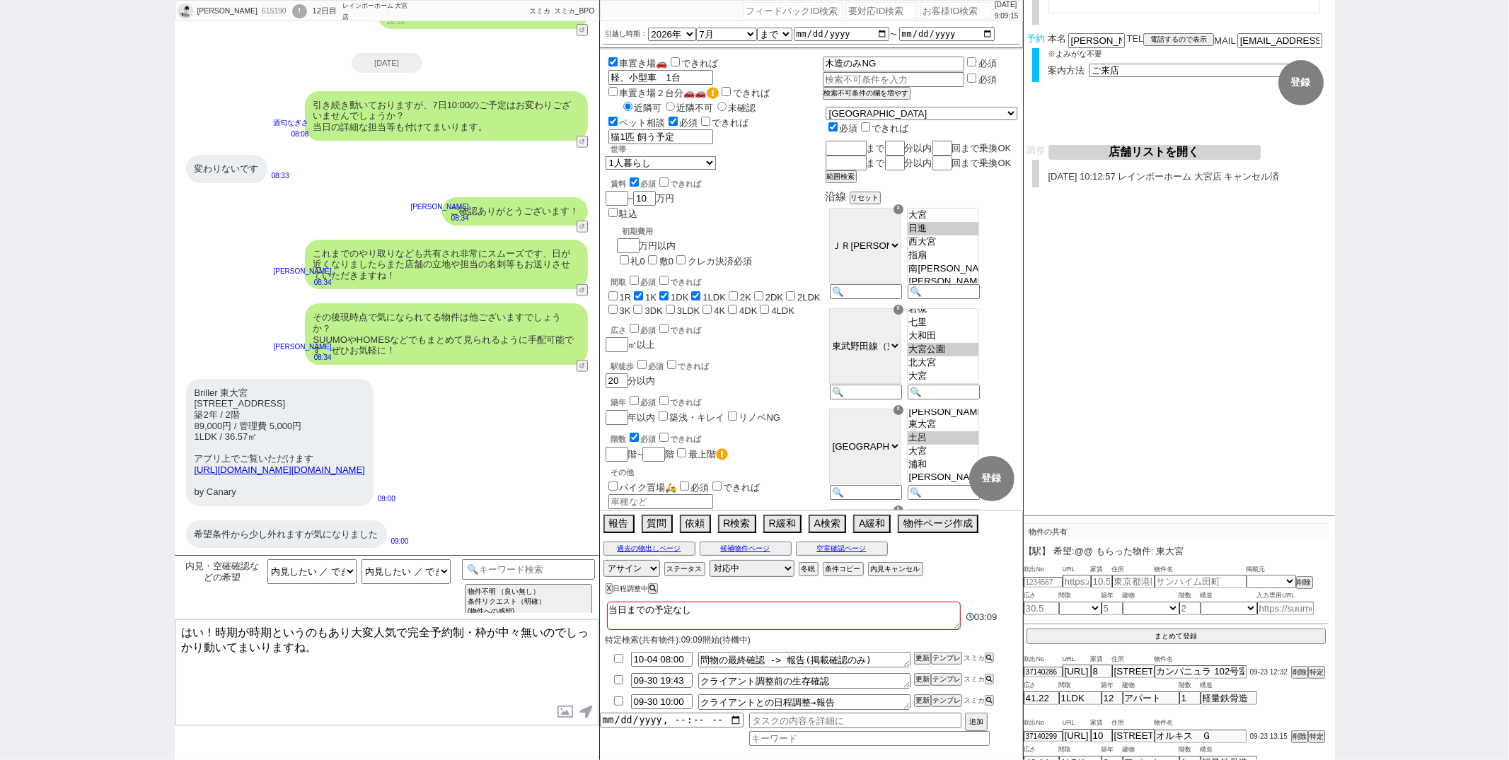
scroll to position [101, 0]
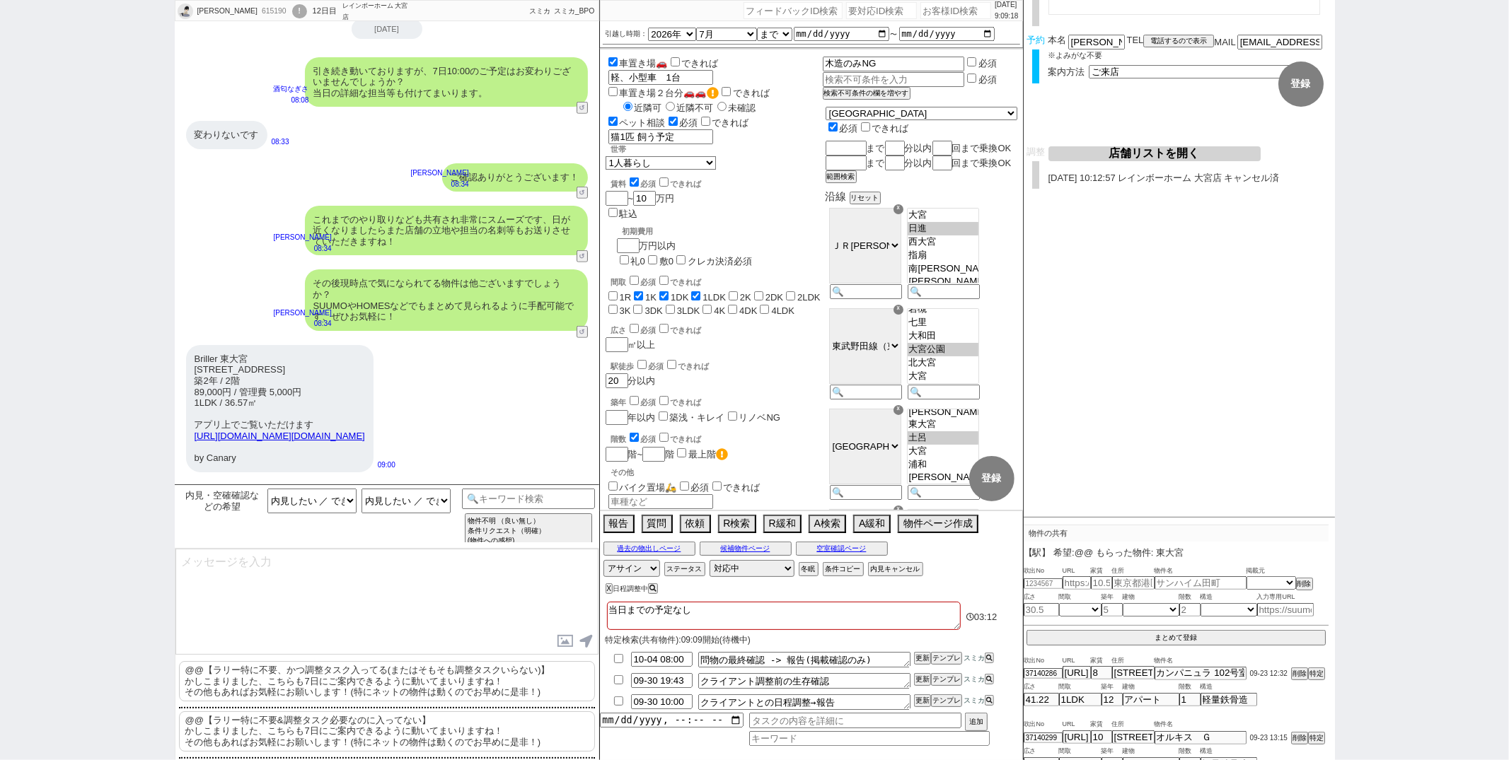
click at [331, 687] on p "@@【ラリー特に不要、かつ調整タスク入ってる(またはそもそも調整タスクいらない)】 かしこまりました、こちらも7日にご案内できるように動いてまいりますね！ そ…" at bounding box center [387, 681] width 416 height 40
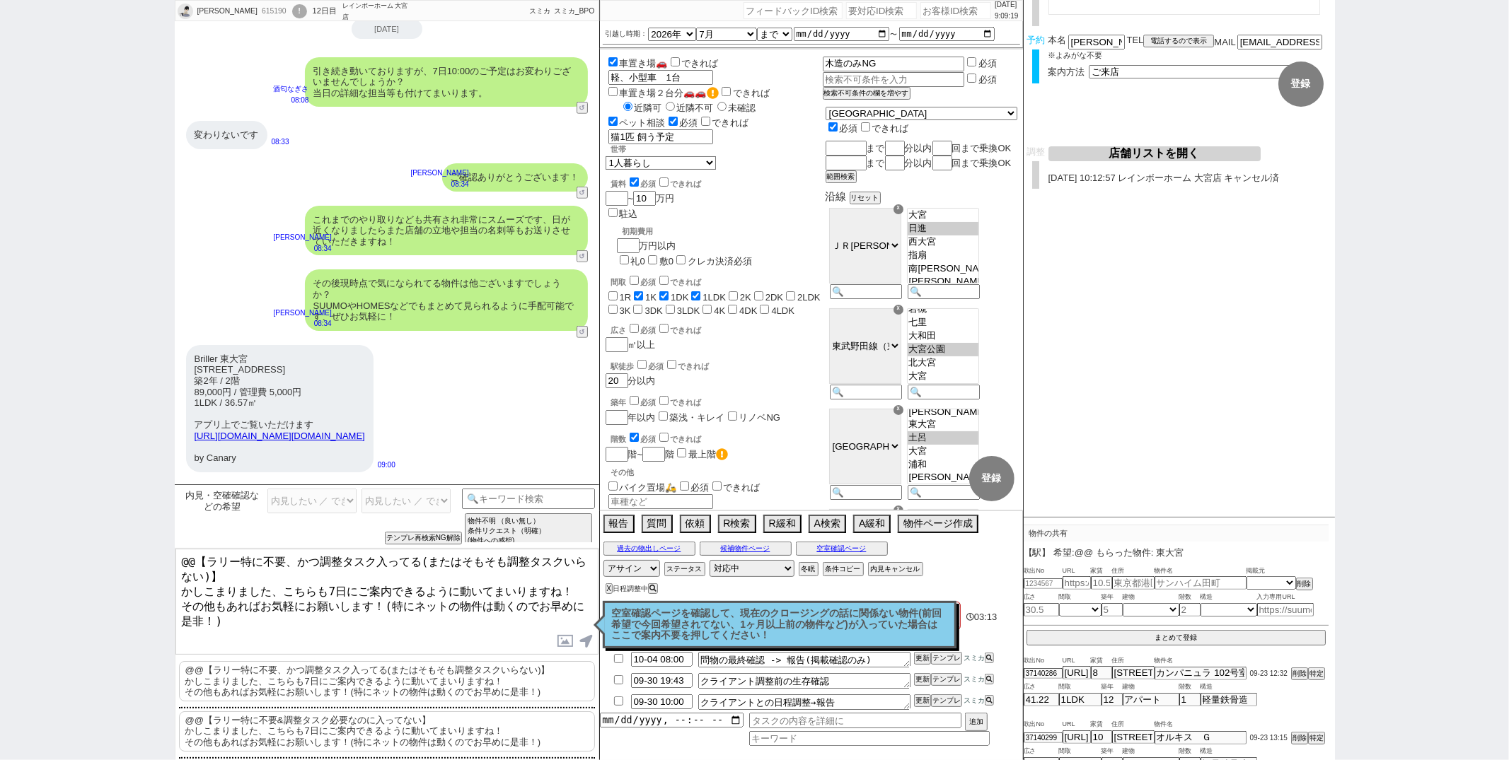
scroll to position [842, 0]
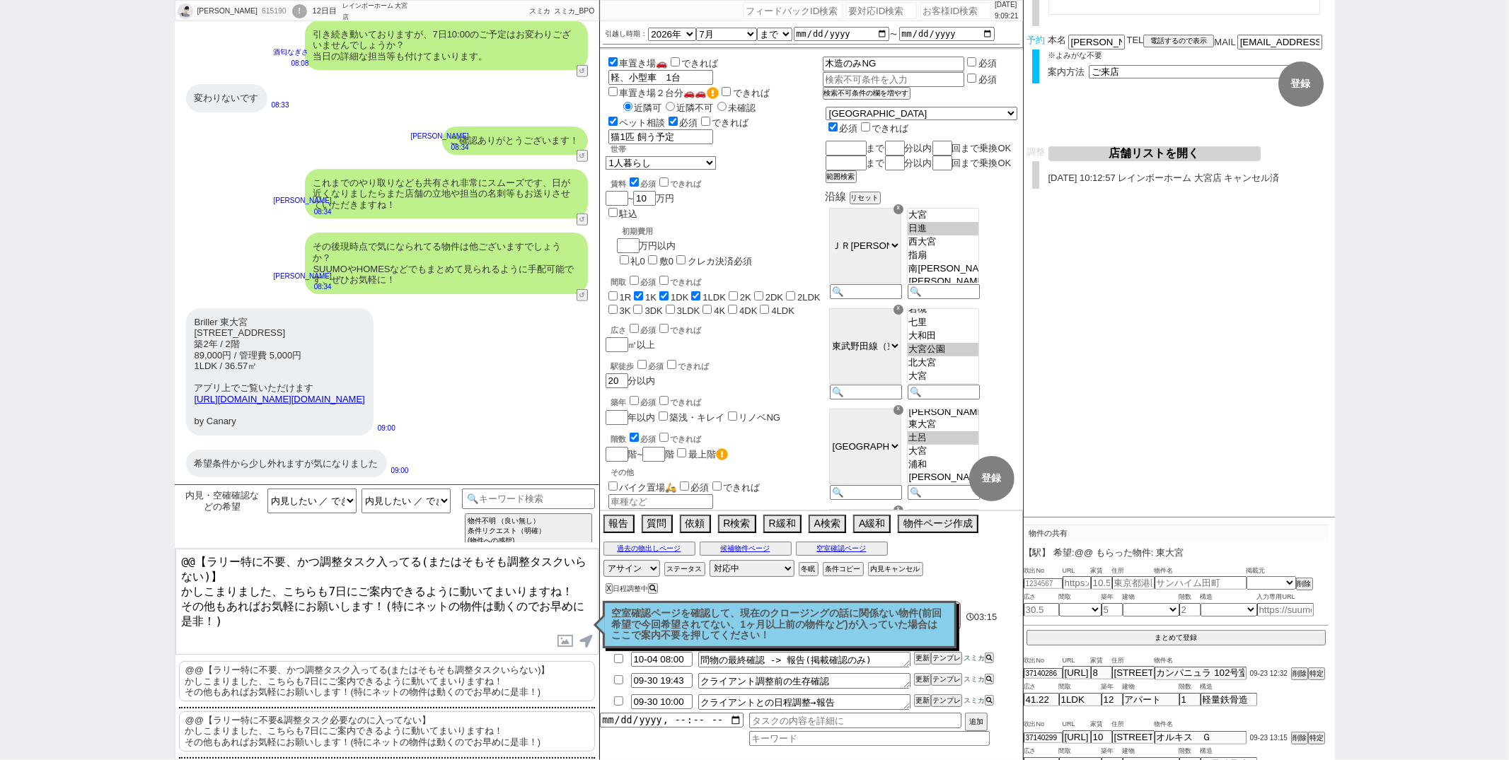
drag, startPoint x: 238, startPoint y: 576, endPoint x: 257, endPoint y: 519, distance: 60.6
click at [257, 519] on div "内見・[PERSON_NAME]確認などの希望 押さえる・仮予約したい ／ できますか？ 候補にしたい（内見に関して言及なし） 候補にしたい（まだ内見動かない…" at bounding box center [387, 623] width 424 height 276
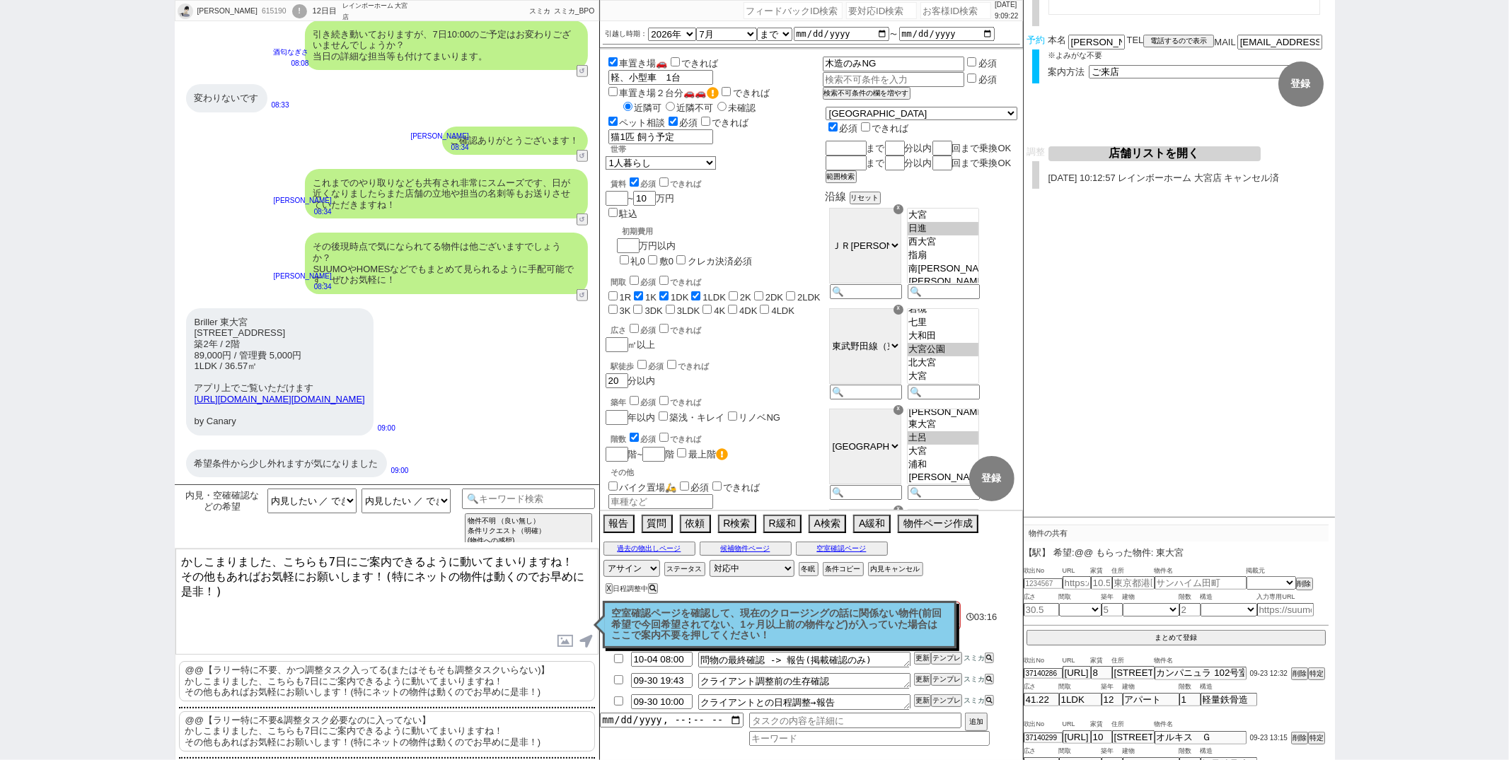
type textarea "かしこまりました、こちらも7日にご案内できるように動いてまいりますね！ その他もあればお気軽にお願いします！(特にネットの物件は動くのでお早めに是非！)"
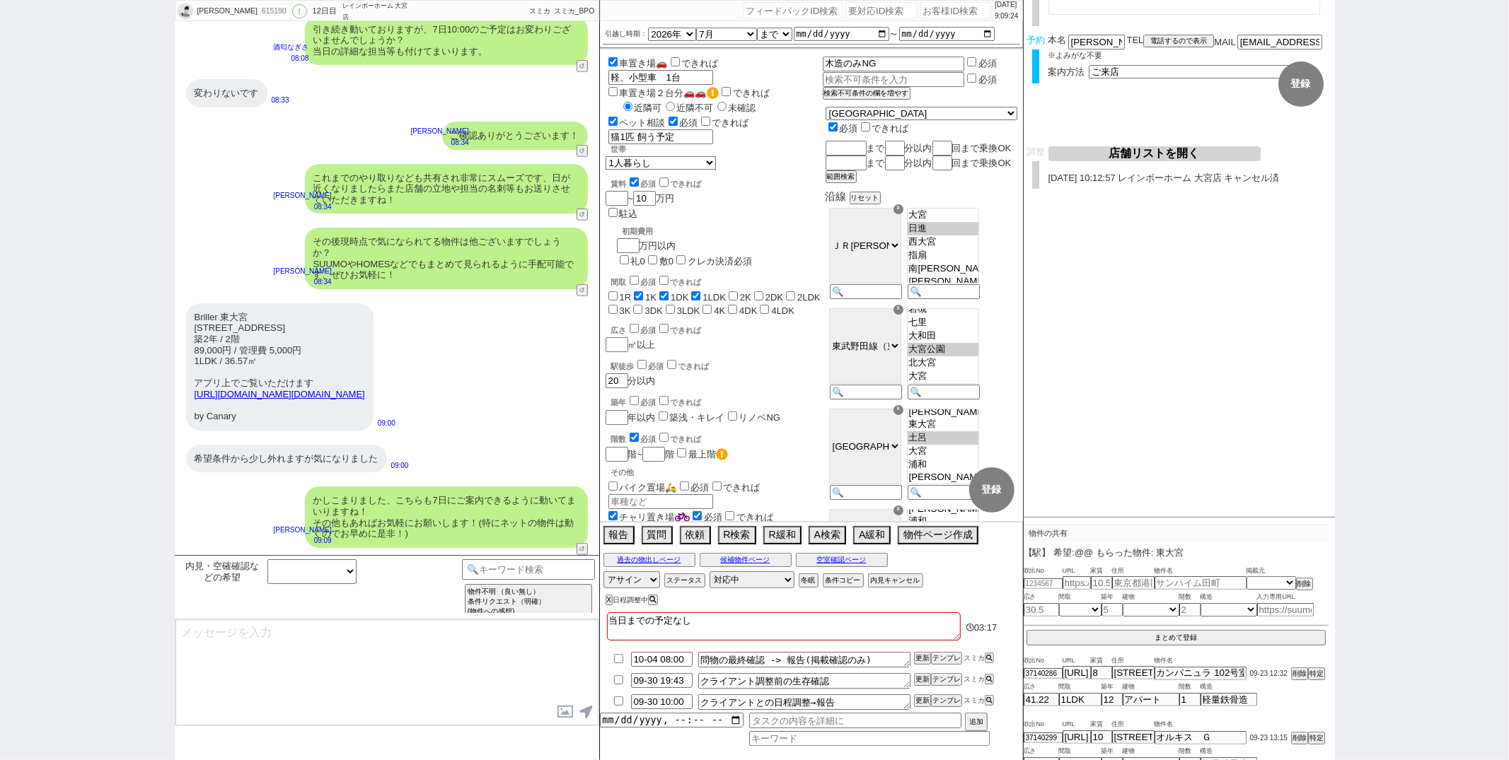
scroll to position [0, 0]
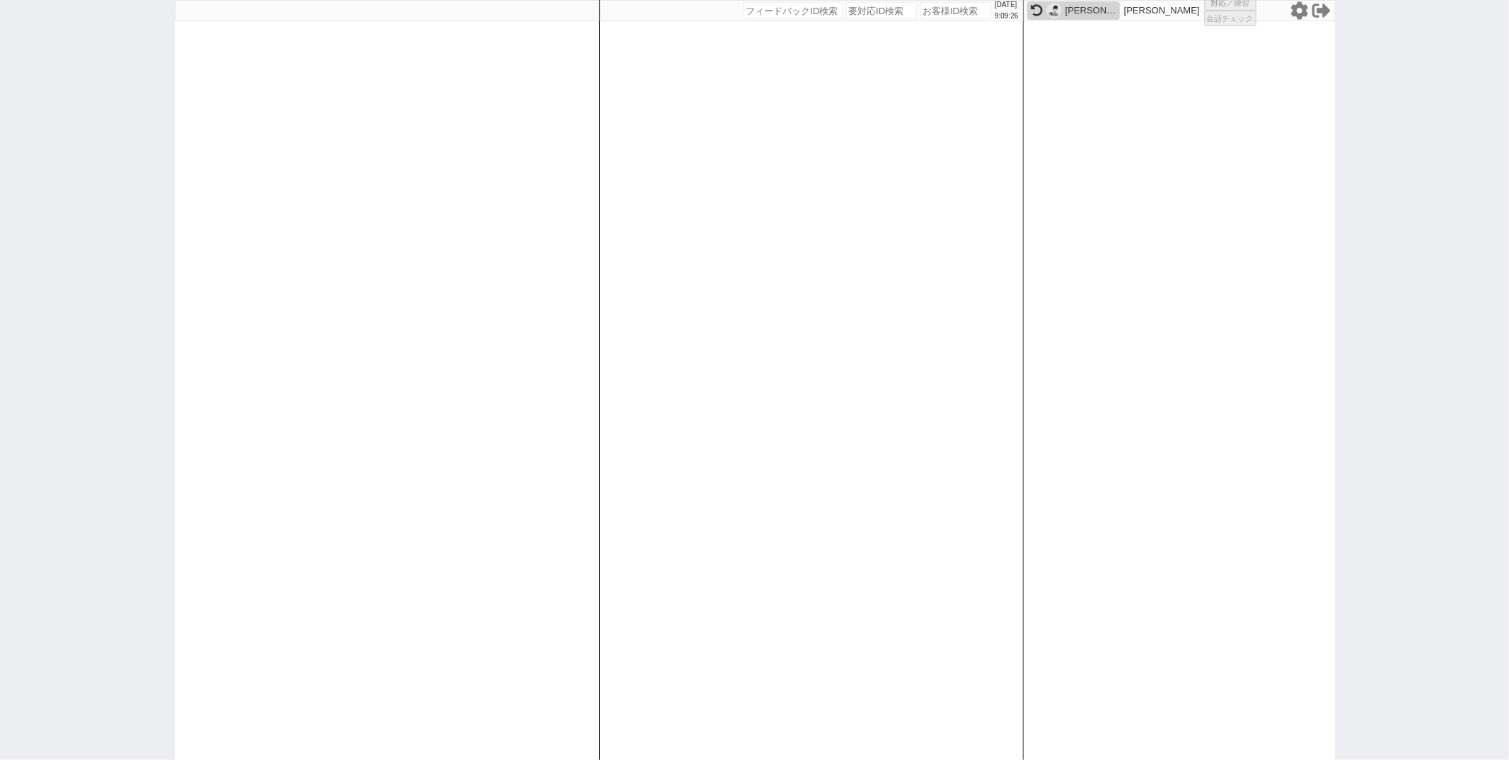
select select
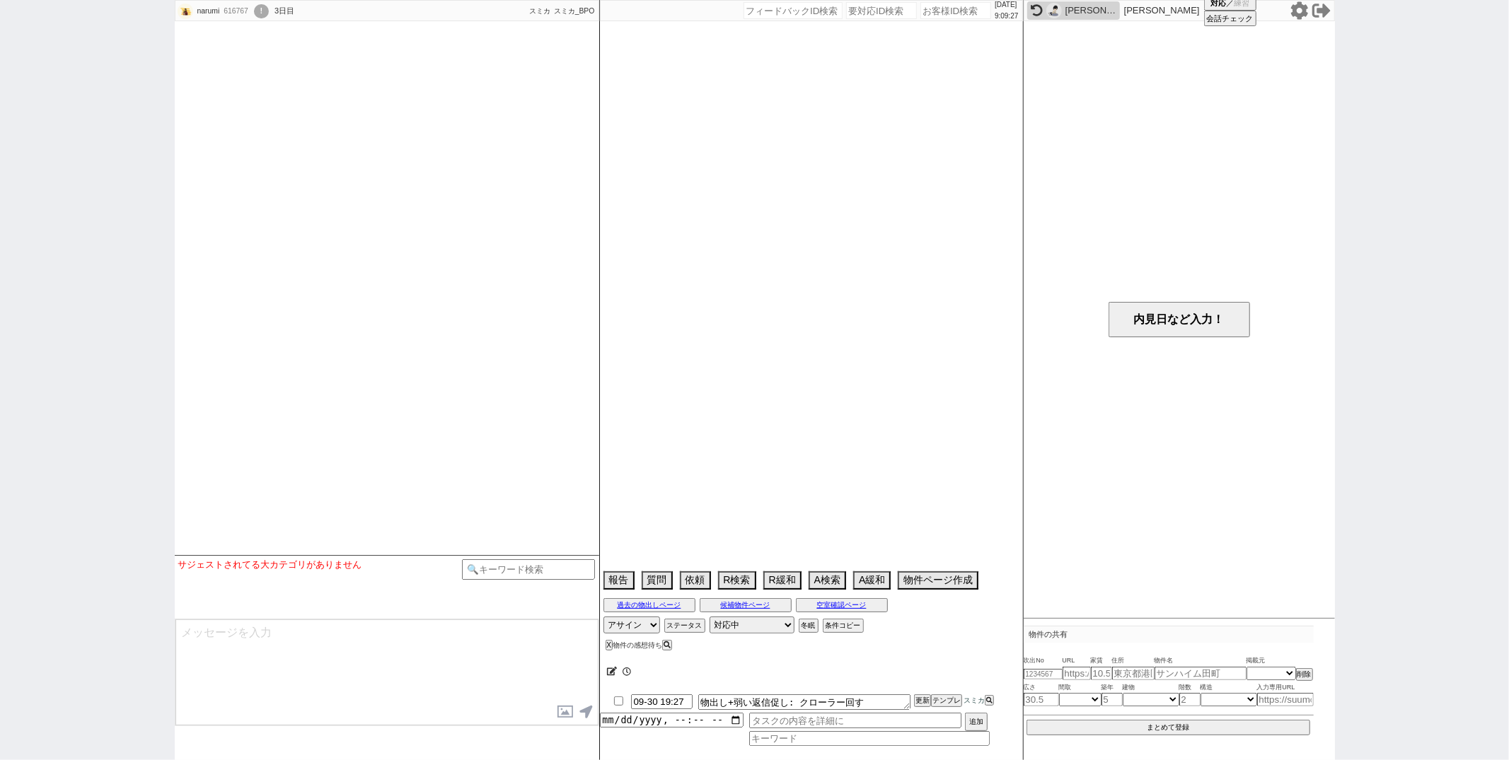
select select
select select "2025"
select select "10"
select select "33"
select select "0"
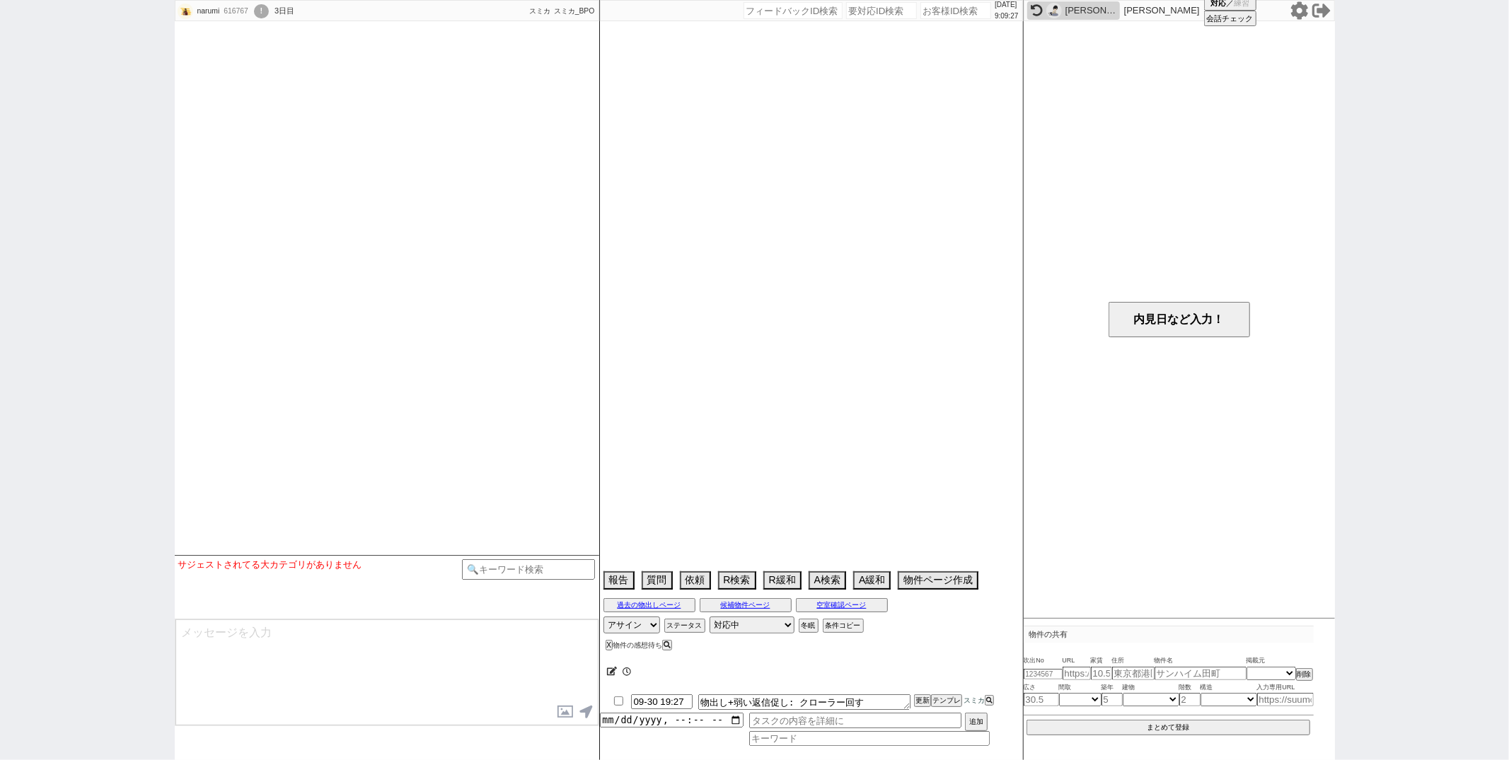
select select "14"
select select "53"
select select "[DATE]"
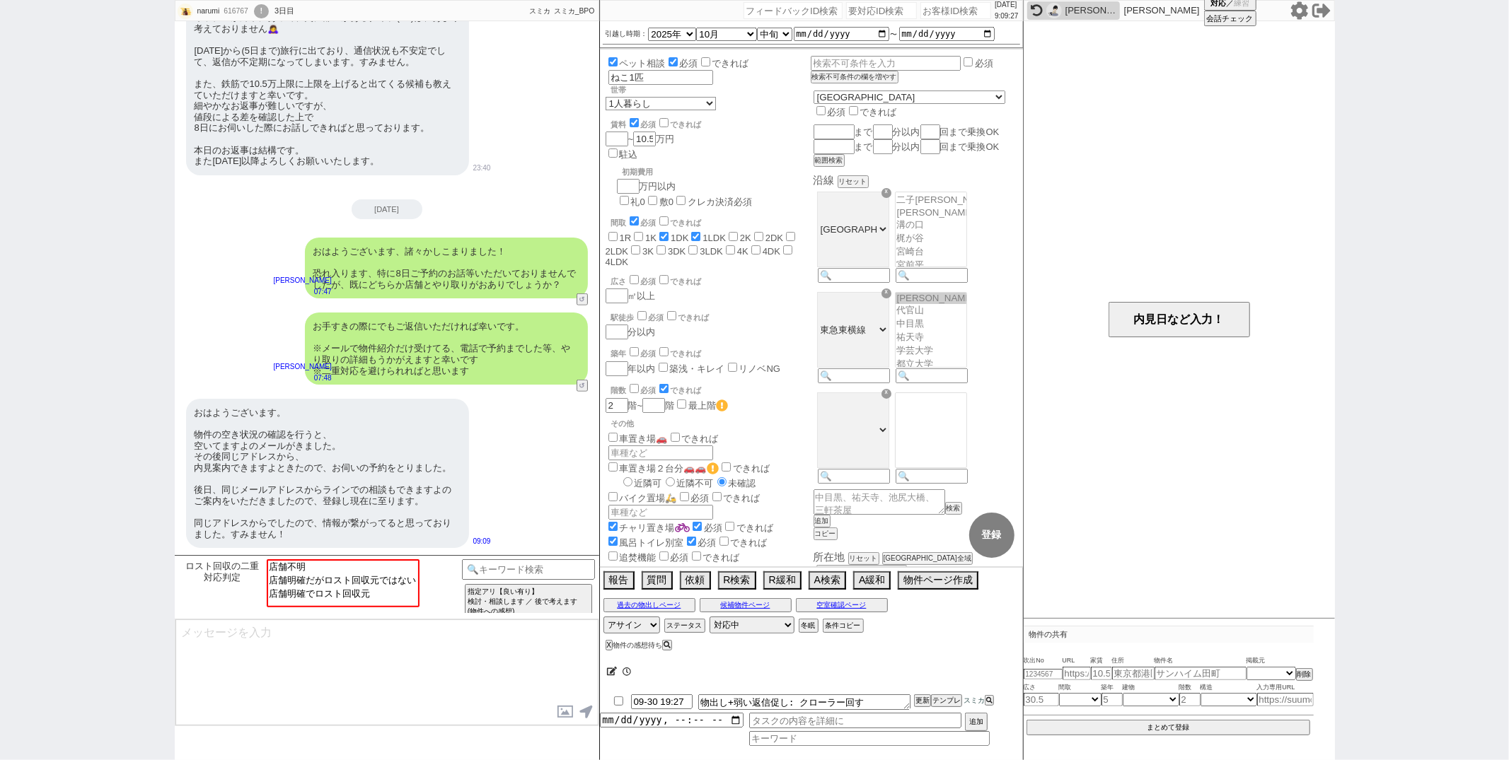
scroll to position [118, 0]
